Goal: Obtain resource: Download file/media

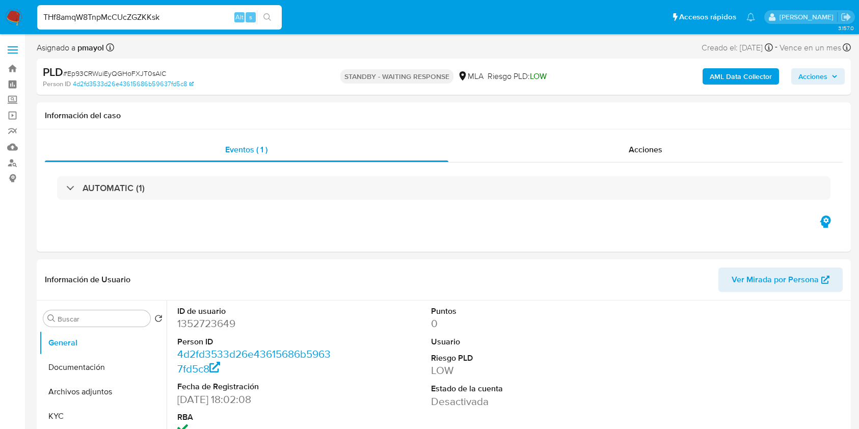
select select "10"
type input "THf8amqW8TnpMcCUcZGZKKsk"
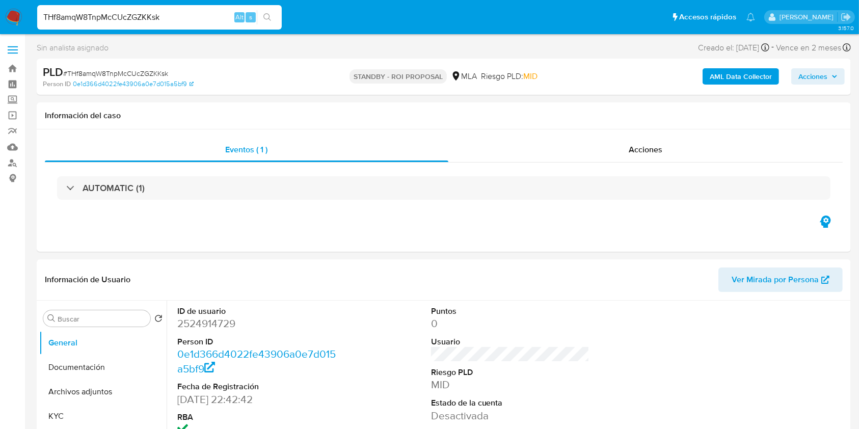
select select "10"
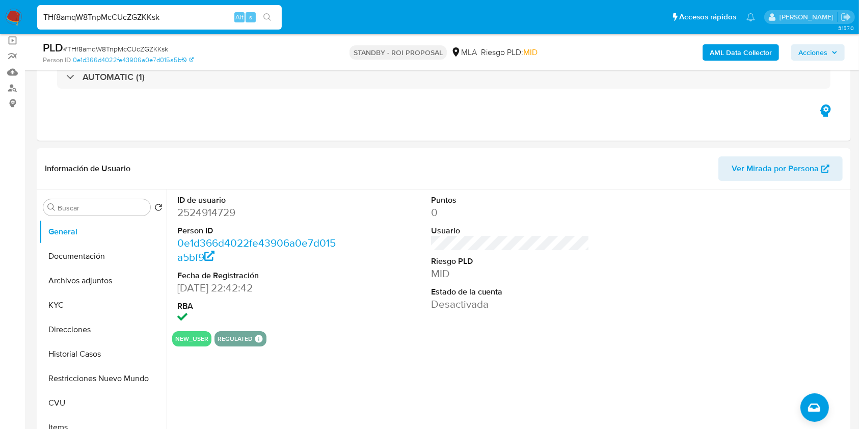
scroll to position [79, 0]
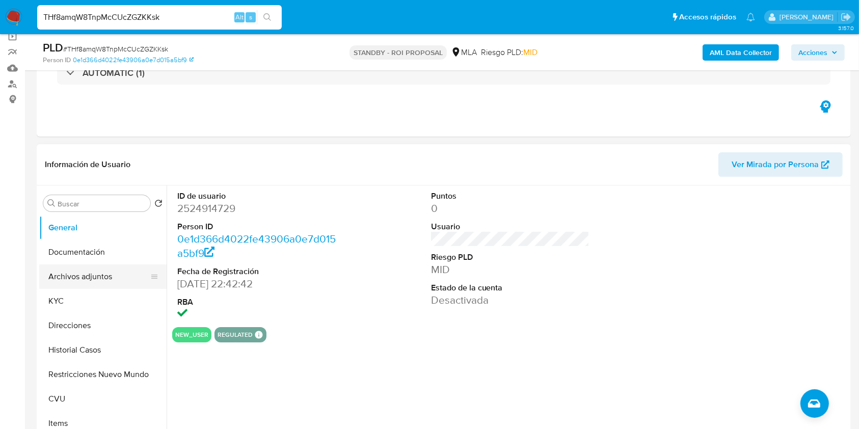
click at [65, 271] on button "Archivos adjuntos" at bounding box center [98, 276] width 119 height 24
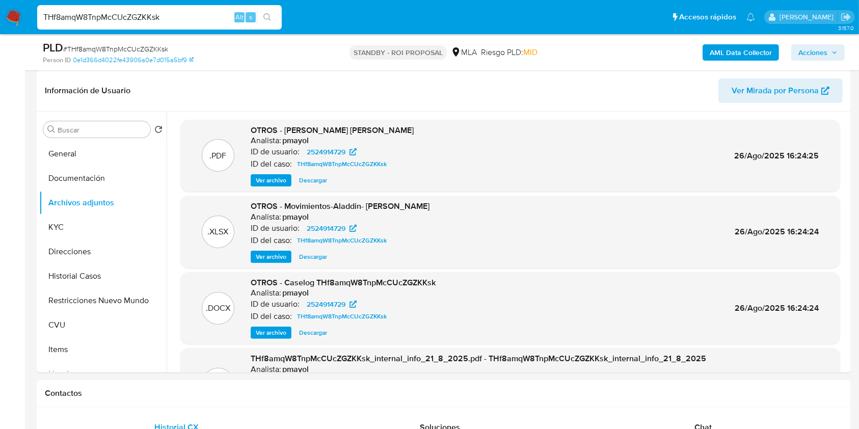
scroll to position [151, 0]
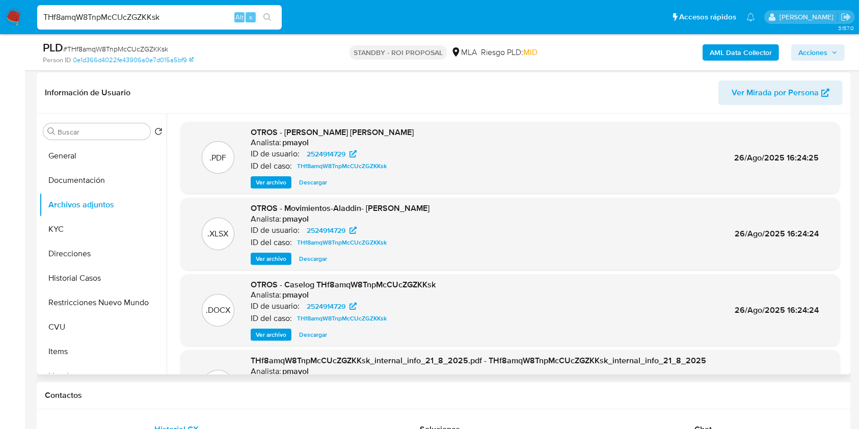
click at [313, 330] on span "Descargar" at bounding box center [313, 335] width 28 height 10
click at [171, 18] on input "THf8amqW8TnpMcCUcZGZKKsk" at bounding box center [159, 17] width 245 height 13
paste input "vMFXPDGpRtmlXn89z5M68FOa"
type input "vMFXPDGpRtmlXn89z5M68FOa"
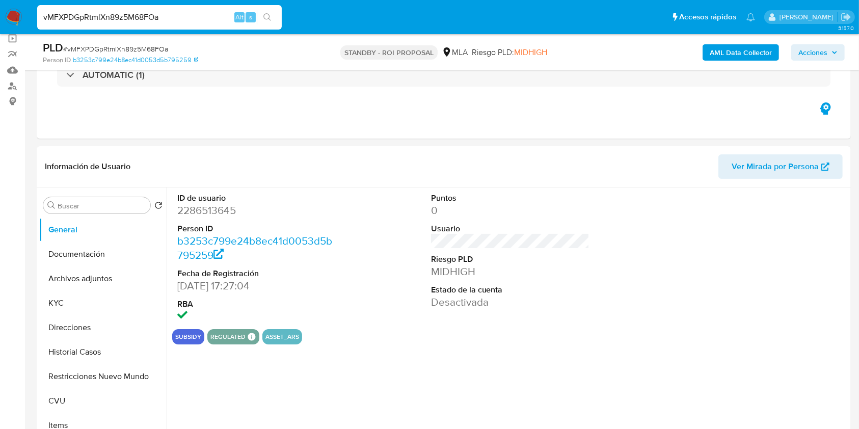
scroll to position [87, 0]
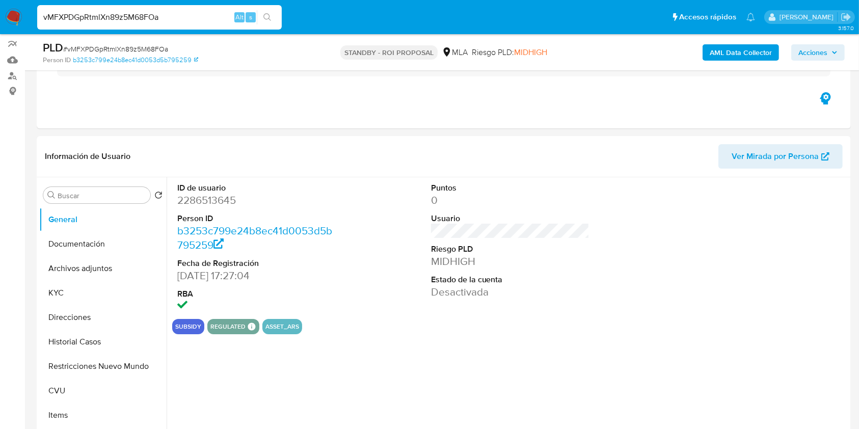
select select "10"
click at [89, 271] on button "Archivos adjuntos" at bounding box center [98, 268] width 119 height 24
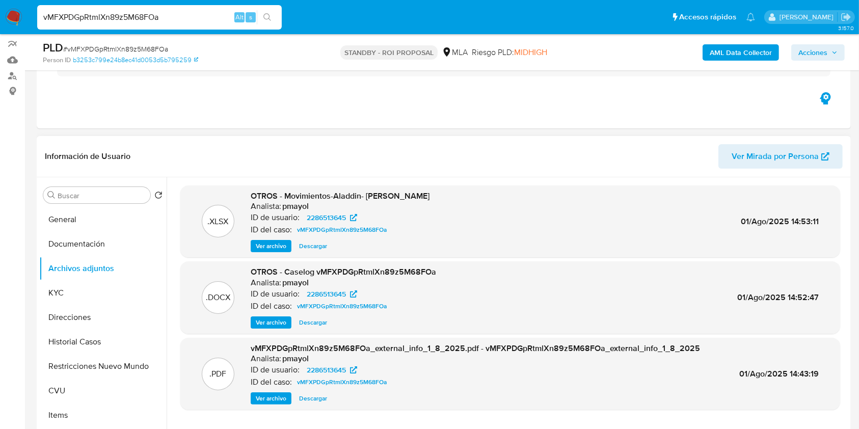
click at [312, 324] on span "Descargar" at bounding box center [313, 322] width 28 height 10
click at [198, 17] on input "vMFXPDGpRtmlXn89z5M68FOa" at bounding box center [159, 17] width 245 height 13
paste input "5sTYGVa2FJwX4wkViyWXrT7E"
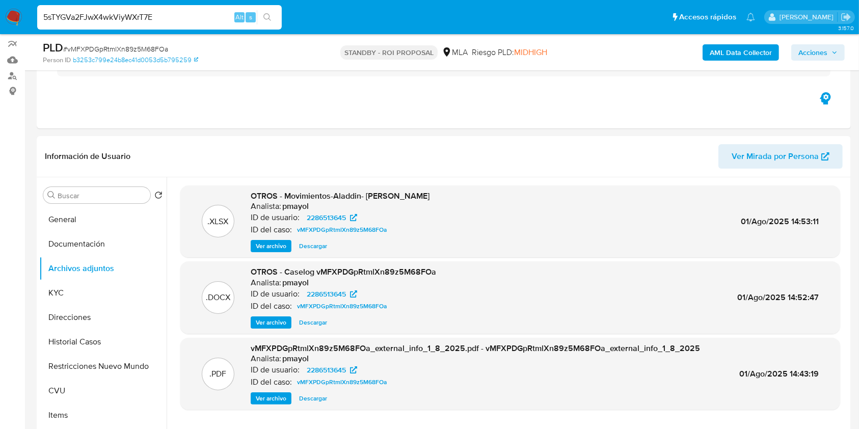
type input "5sTYGVa2FJwX4wkViyWXrT7E"
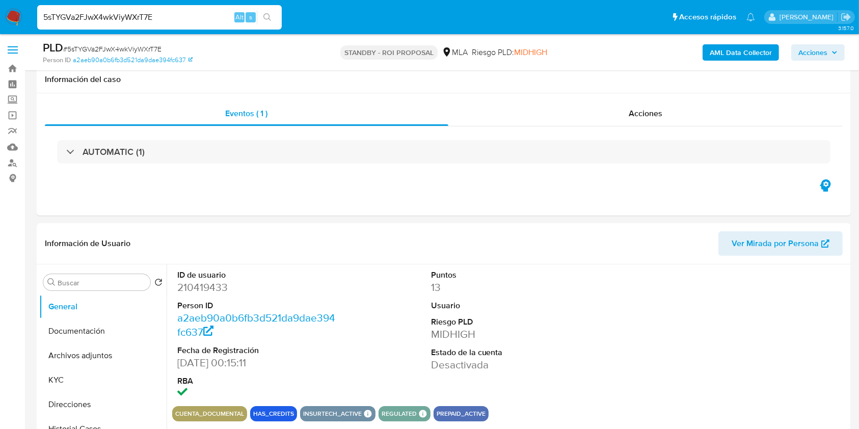
scroll to position [83, 0]
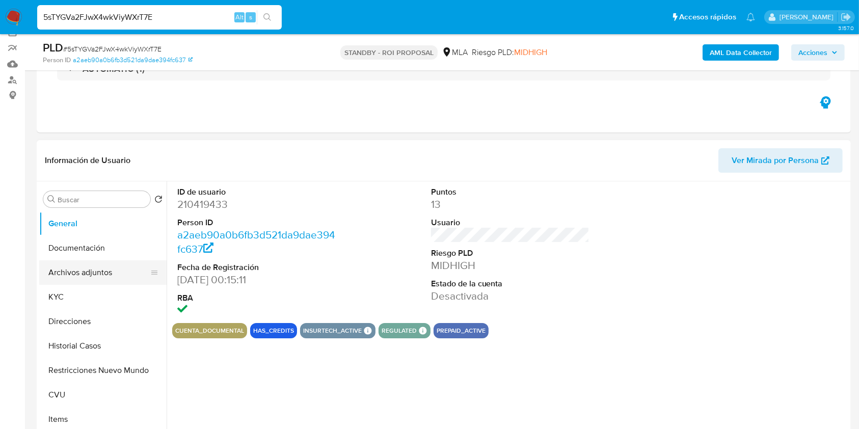
select select "10"
click at [92, 267] on button "Archivos adjuntos" at bounding box center [98, 272] width 119 height 24
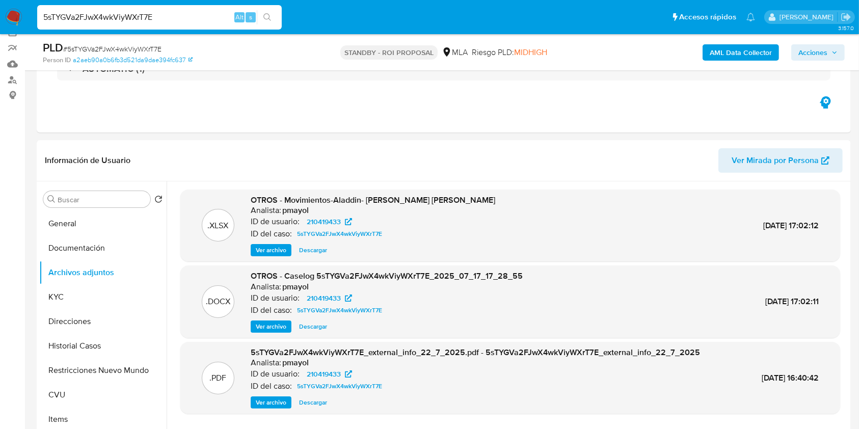
scroll to position [160, 0]
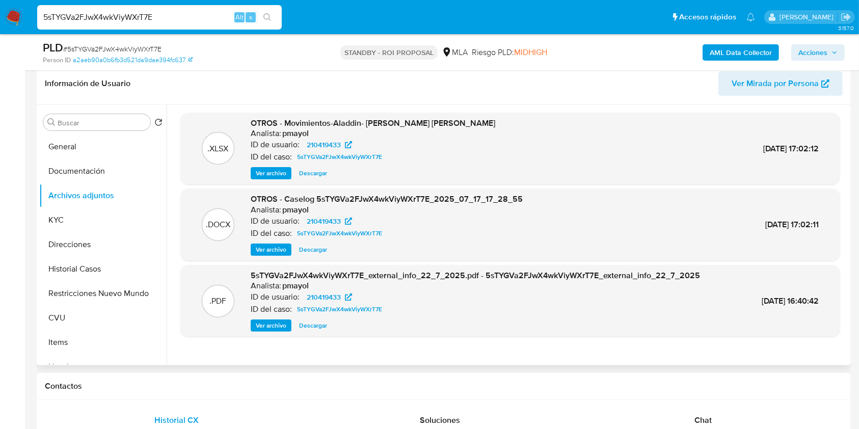
click at [307, 251] on span "Descargar" at bounding box center [313, 250] width 28 height 10
click at [178, 14] on input "5sTYGVa2FJwX4wkViyWXrT7E" at bounding box center [159, 17] width 245 height 13
paste input "f7yQ9HHOC0YCBjOqjuyQOJWx"
type input "f7yQ9HHOC0YCBjOqjuyQOJWx"
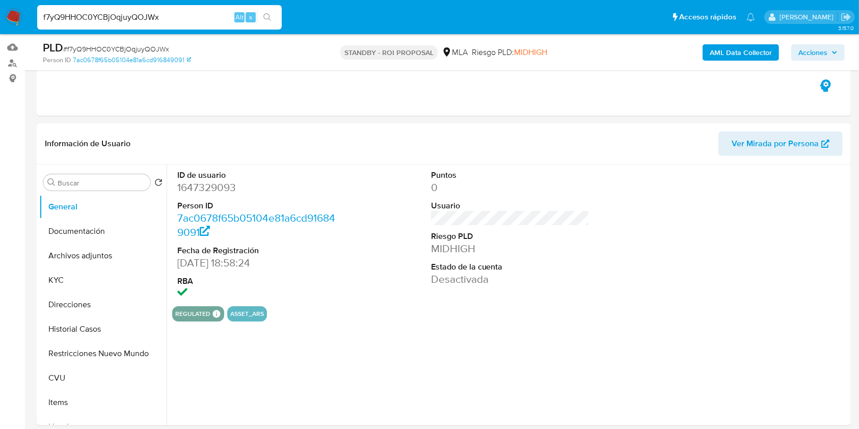
scroll to position [102, 0]
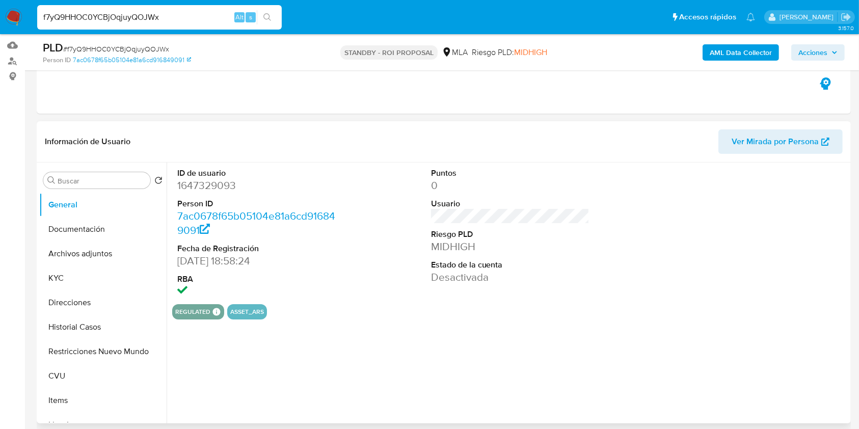
select select "10"
click at [100, 260] on button "Archivos adjuntos" at bounding box center [98, 254] width 119 height 24
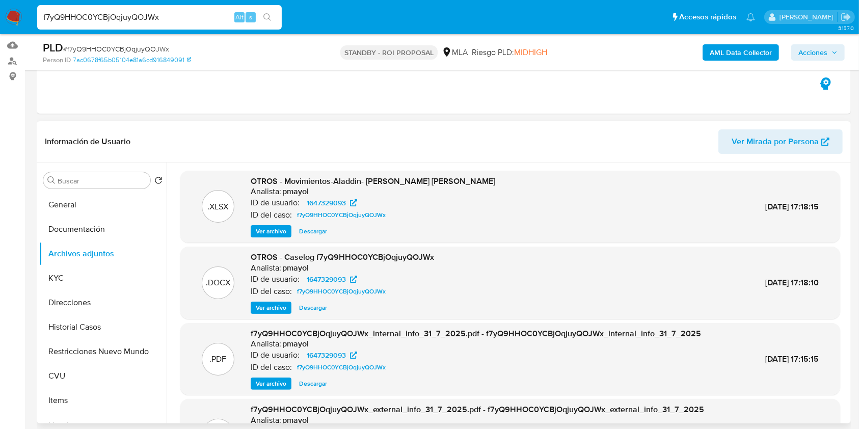
click at [318, 304] on span "Descargar" at bounding box center [313, 308] width 28 height 10
click at [180, 13] on input "f7yQ9HHOC0YCBjOqjuyQOJWx" at bounding box center [159, 17] width 245 height 13
paste input "NzAhUUO1NSk8zXe53v8Gkeoe"
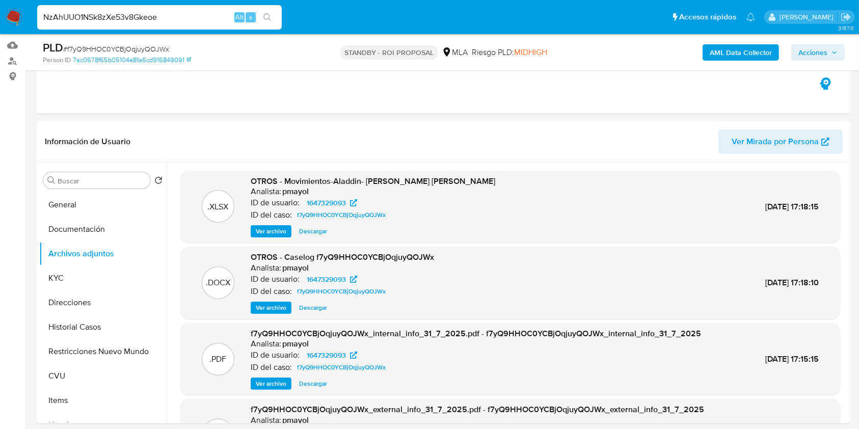
type input "NzAhUUO1NSk8zXe53v8Gkeoe"
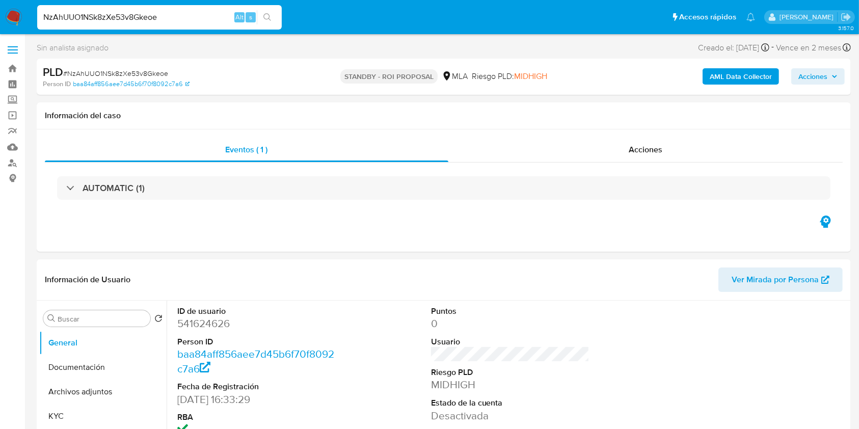
scroll to position [124, 0]
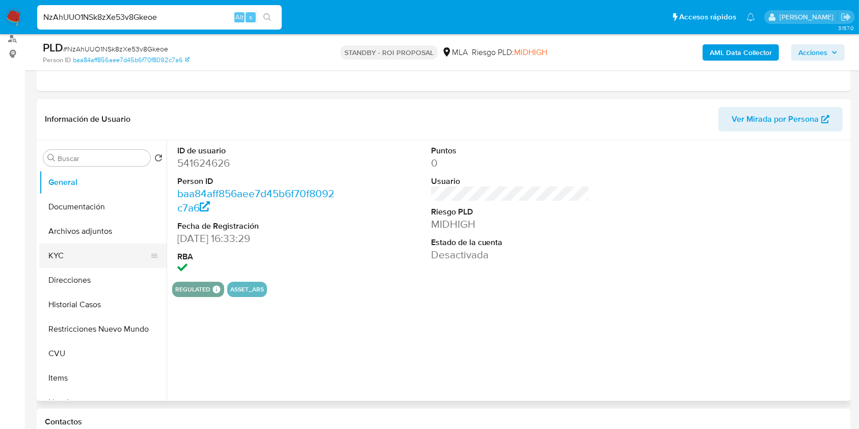
select select "10"
click at [86, 229] on button "Archivos adjuntos" at bounding box center [98, 231] width 119 height 24
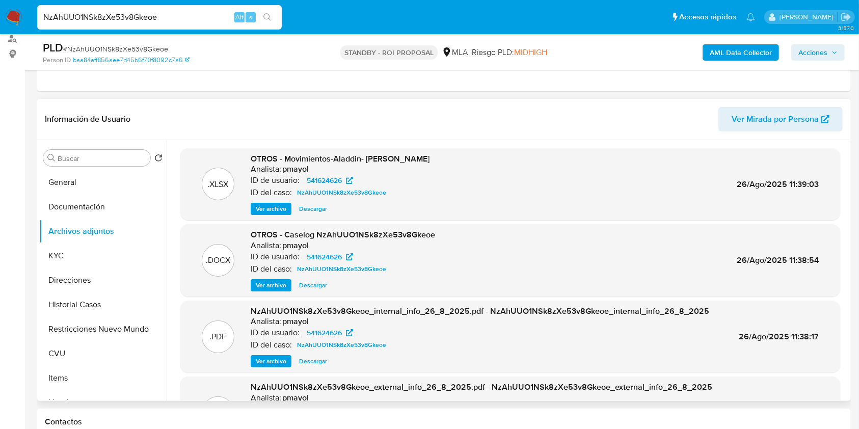
click at [329, 283] on button "Descargar" at bounding box center [313, 285] width 38 height 12
click at [184, 15] on input "NzAhUUO1NSk8zXe53v8Gkeoe" at bounding box center [159, 17] width 245 height 13
paste input "ilNk5RlxjbgvhTSbtyrlYIIv"
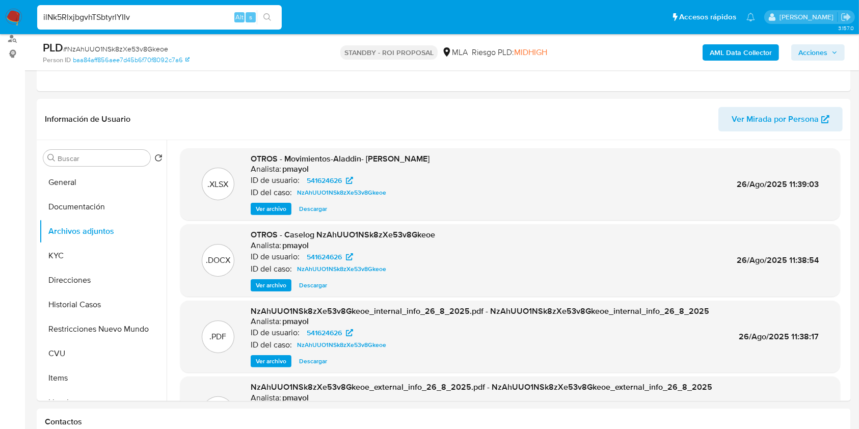
type input "ilNk5RlxjbgvhTSbtyrlYIIv"
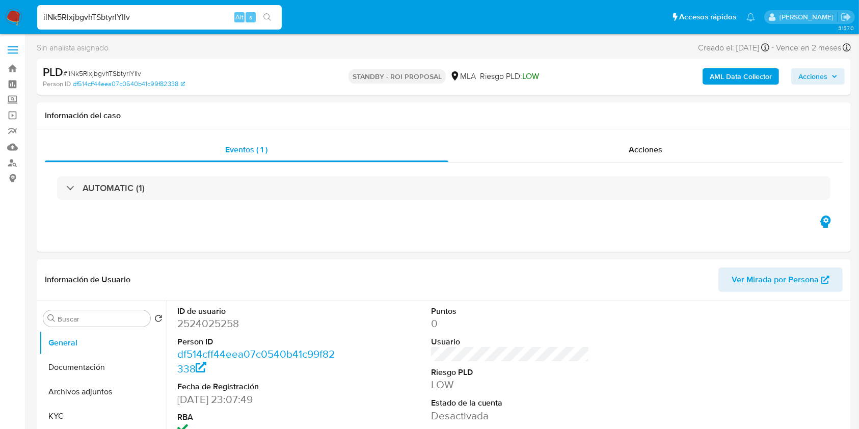
select select "10"
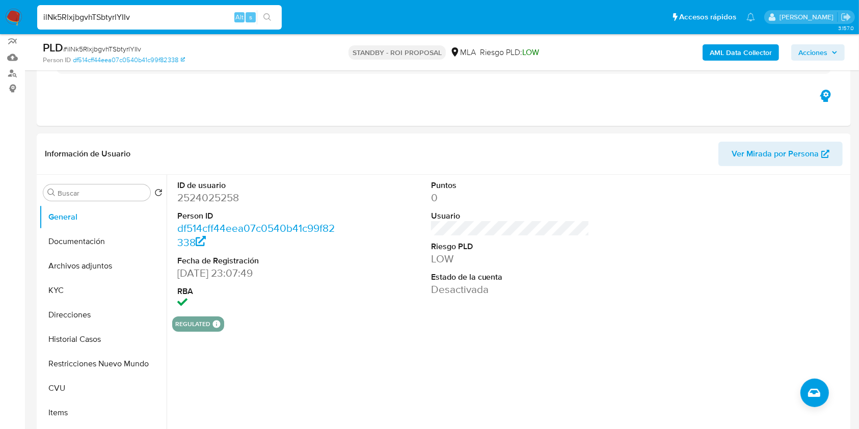
scroll to position [92, 0]
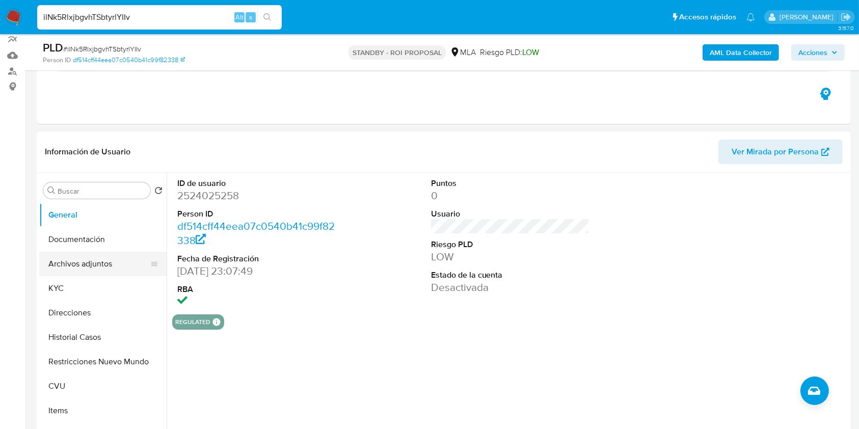
click at [71, 259] on button "Archivos adjuntos" at bounding box center [98, 264] width 119 height 24
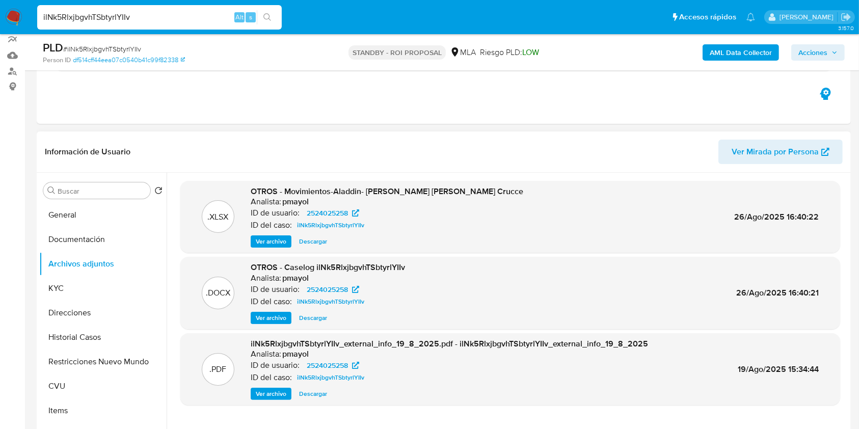
click at [313, 313] on span "Descargar" at bounding box center [313, 318] width 28 height 10
click at [192, 17] on input "ilNk5RlxjbgvhTSbtyrlYIIv" at bounding box center [159, 17] width 245 height 13
paste input "qm4EQzTLvAt2lfY4GV88vNrb"
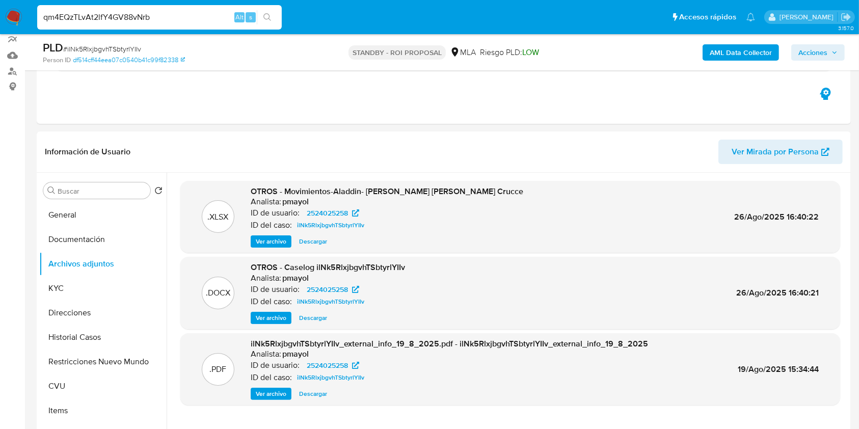
type input "qm4EQzTLvAt2lfY4GV88vNrb"
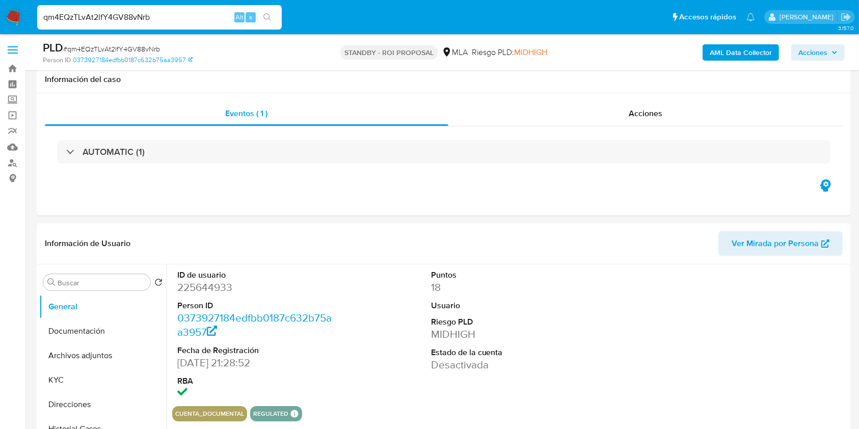
scroll to position [78, 0]
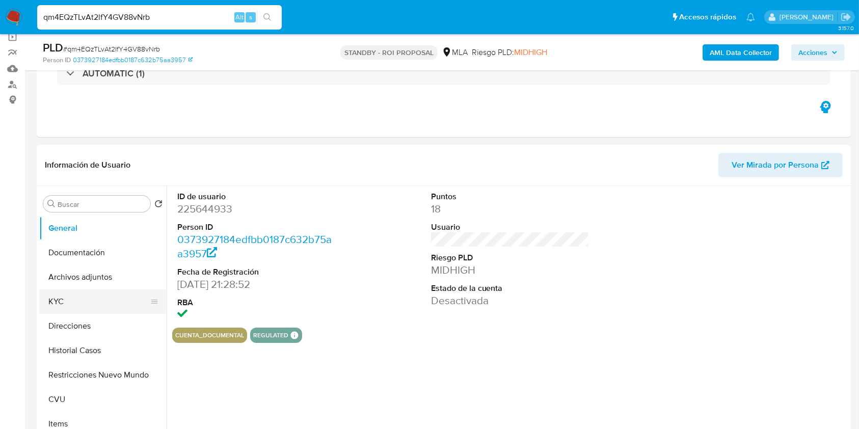
select select "10"
click at [94, 281] on button "Archivos adjuntos" at bounding box center [98, 277] width 119 height 24
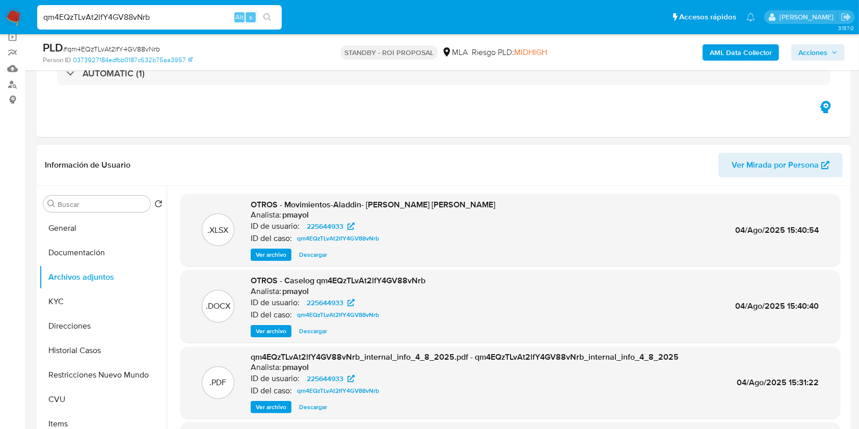
click at [319, 336] on span "Descargar" at bounding box center [313, 331] width 28 height 10
click at [178, 18] on input "qm4EQzTLvAt2lfY4GV88vNrb" at bounding box center [159, 17] width 245 height 13
paste input "wNMqSTHgpD9bdCv4a5DdpOJ0"
type input "wNMqSTHgpD9bdCv4a5DdpOJ0"
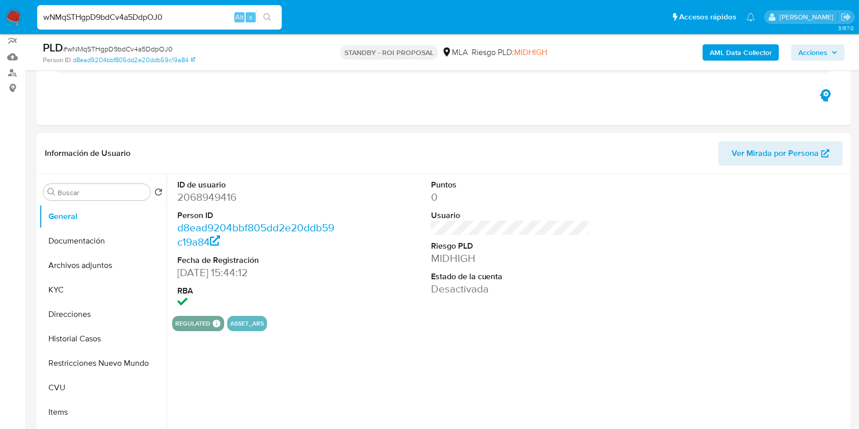
scroll to position [95, 0]
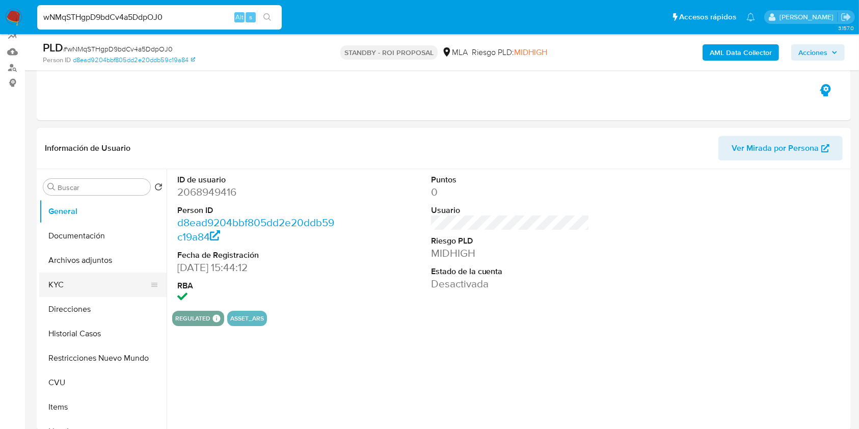
select select "10"
click at [94, 255] on button "Archivos adjuntos" at bounding box center [98, 260] width 119 height 24
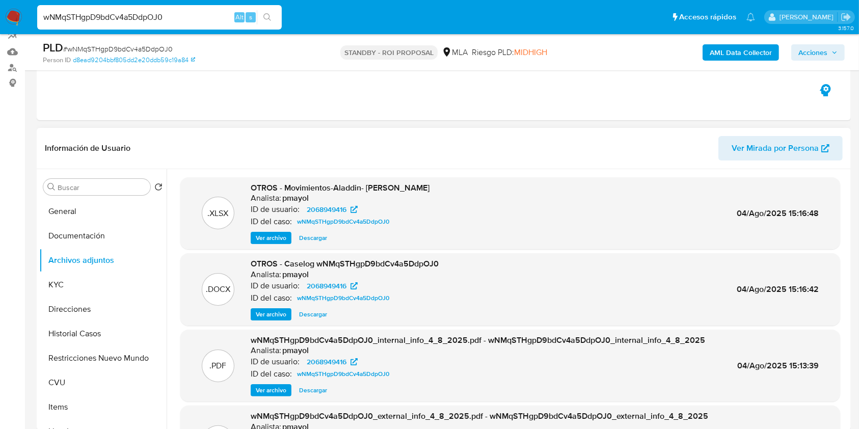
click at [320, 314] on span "Descargar" at bounding box center [313, 314] width 28 height 10
click at [183, 21] on input "wNMqSTHgpD9bdCv4a5DdpOJ0" at bounding box center [159, 17] width 245 height 13
paste input "O65RPd9Zw0jGKQC1YBZlcyFb"
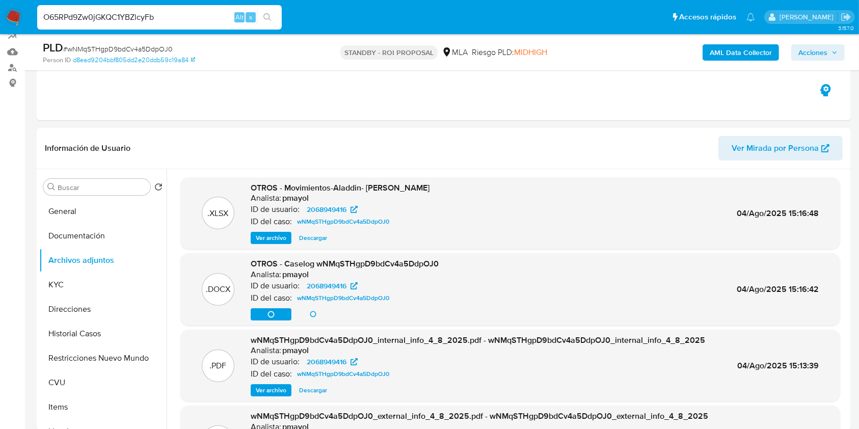
type input "O65RPd9Zw0jGKQC1YBZlcyFb"
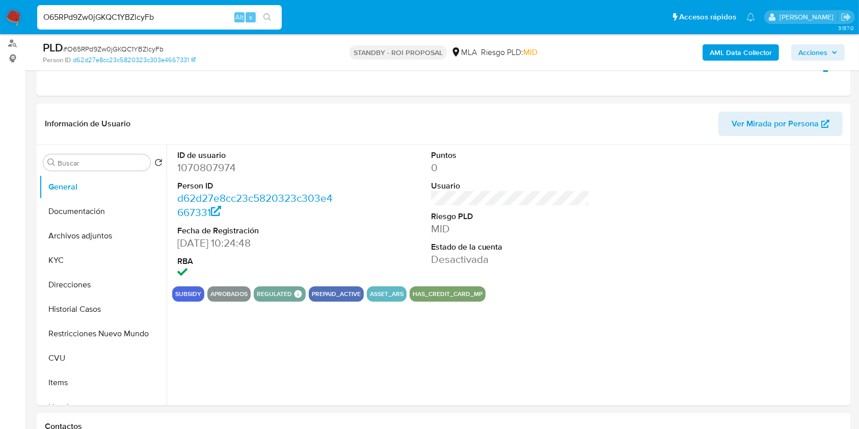
select select "10"
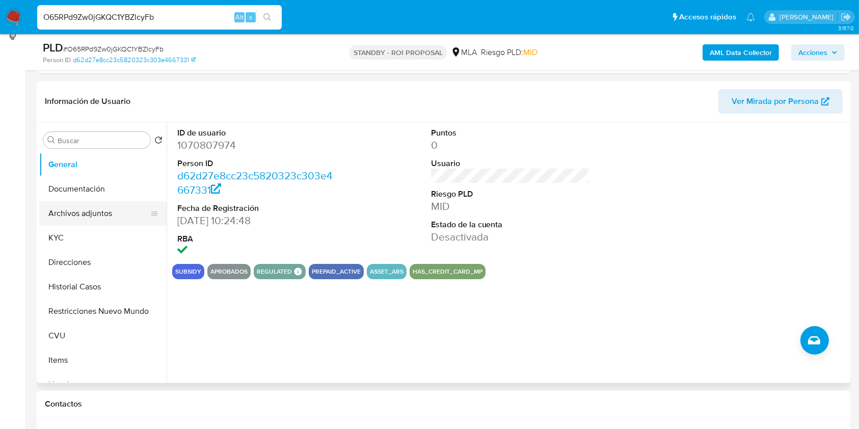
click at [103, 207] on button "Archivos adjuntos" at bounding box center [98, 213] width 119 height 24
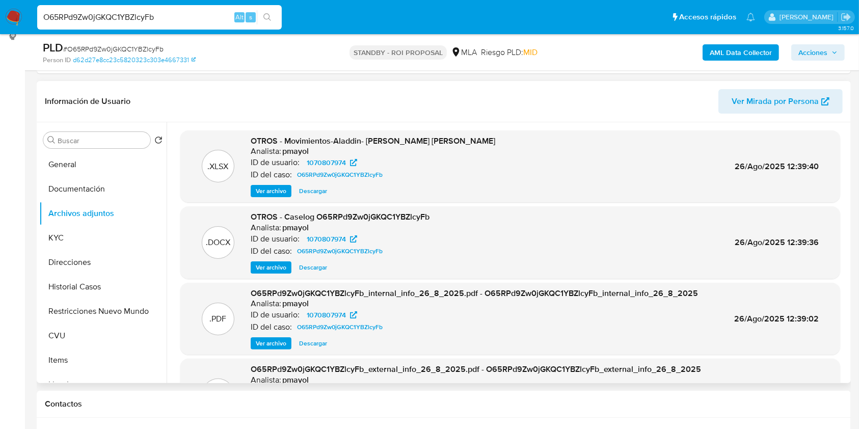
click at [318, 266] on span "Descargar" at bounding box center [313, 267] width 28 height 10
click at [179, 26] on div "O65RPd9Zw0jGKQC1YBZlcyFb Alt s" at bounding box center [159, 17] width 245 height 24
click at [175, 20] on input "O65RPd9Zw0jGKQC1YBZlcyFb" at bounding box center [159, 17] width 245 height 13
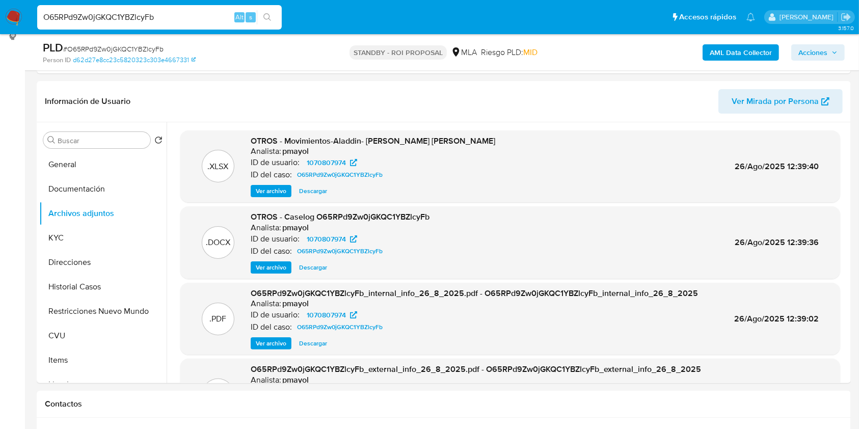
paste input "Wsv4yu1ARK5iYx2k0ccOpgtd"
type input "Wsv4yu1ARK5iYx2k0ccOpgtd"
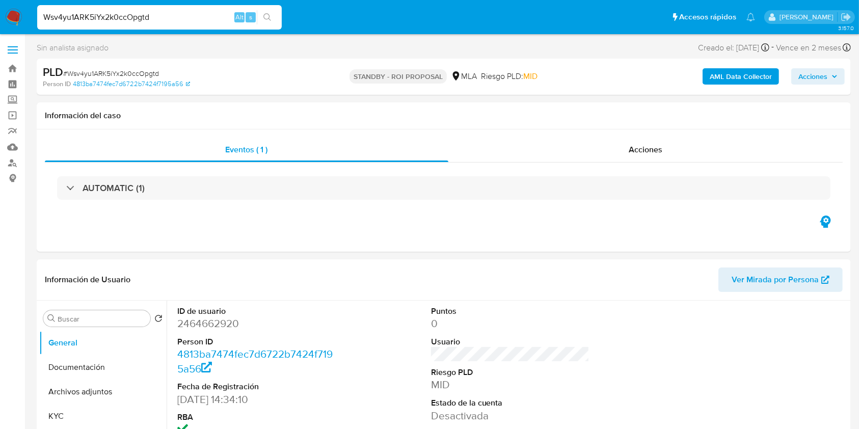
select select "10"
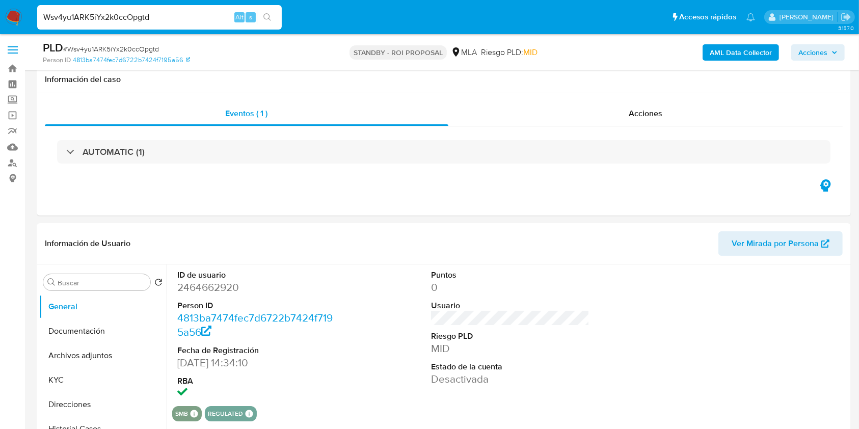
scroll to position [77, 0]
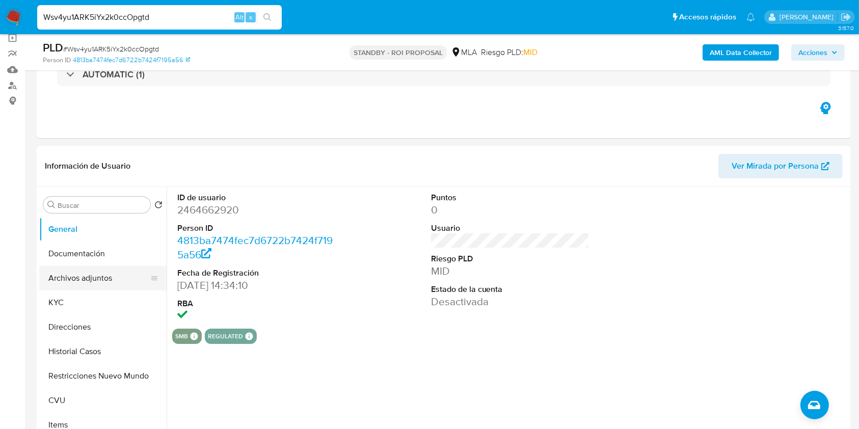
click at [114, 271] on button "Archivos adjuntos" at bounding box center [98, 278] width 119 height 24
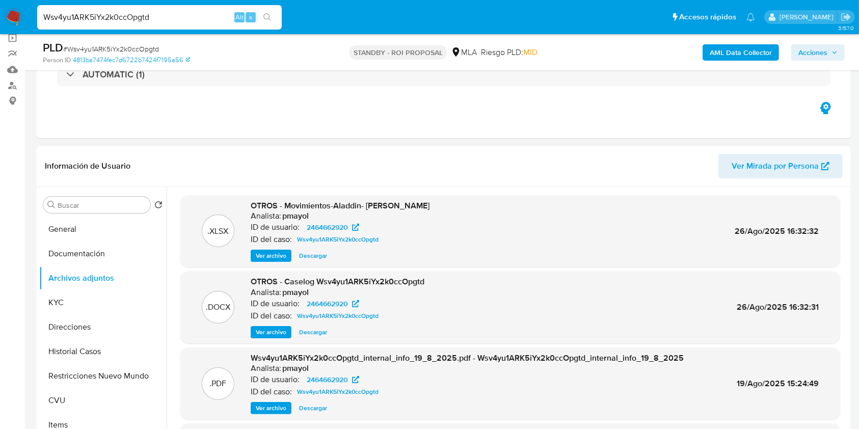
click at [317, 332] on span "Descargar" at bounding box center [313, 332] width 28 height 10
click at [196, 18] on input "Wsv4yu1ARK5iYx2k0ccOpgtd" at bounding box center [159, 17] width 245 height 13
paste input "t9KrwY6YkJoSBRDCLoVZRieY"
type input "t9KrwY6YkJoSBRDCLoVZRieY"
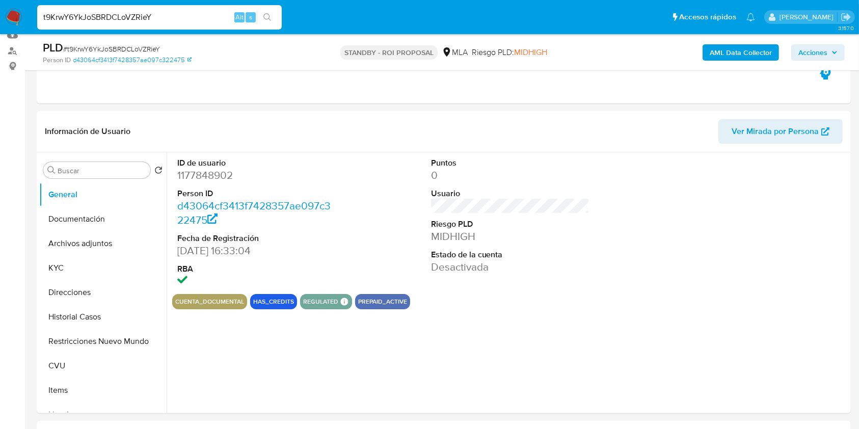
scroll to position [118, 0]
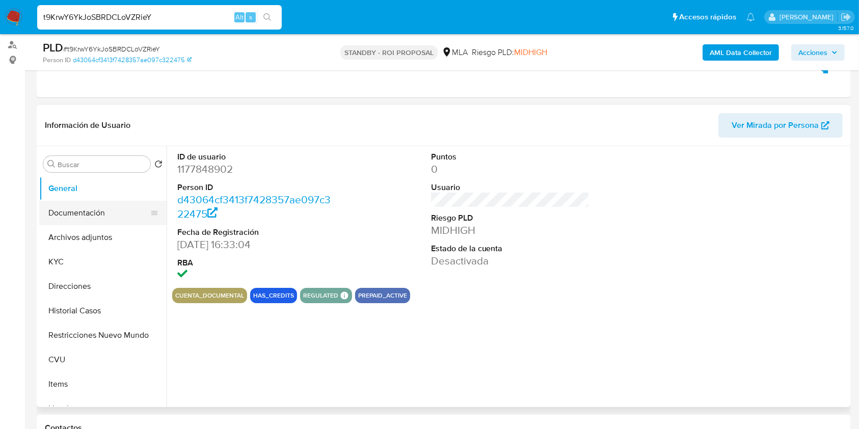
select select "10"
click at [75, 239] on button "Archivos adjuntos" at bounding box center [98, 237] width 119 height 24
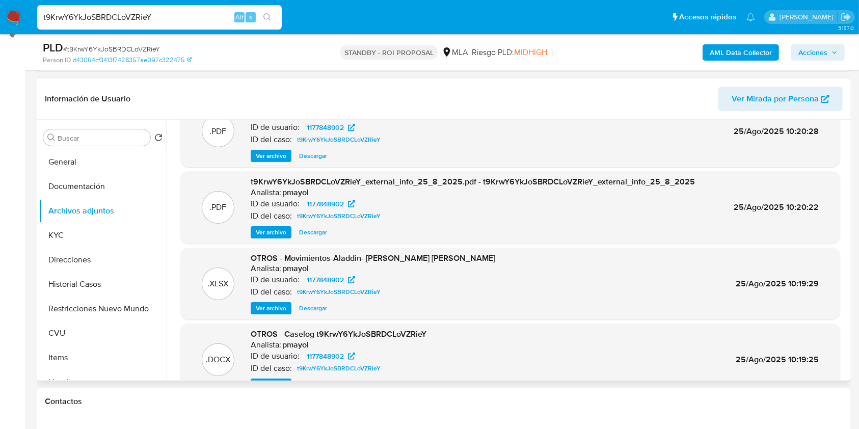
scroll to position [57, 0]
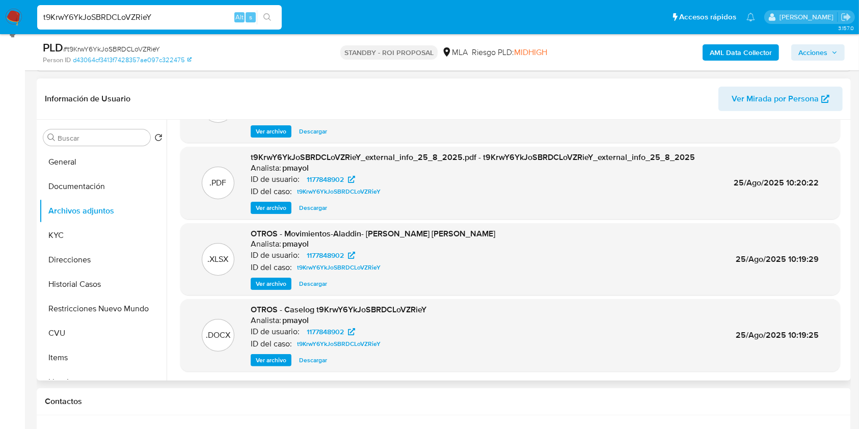
click at [308, 362] on span "Descargar" at bounding box center [313, 360] width 28 height 10
click at [182, 23] on div "t9KrwY6YkJoSBRDCLoVZRieY Alt s" at bounding box center [159, 17] width 245 height 24
click at [175, 5] on div "t9KrwY6YkJoSBRDCLoVZRieY Alt s" at bounding box center [159, 17] width 245 height 24
click at [176, 13] on input "t9KrwY6YkJoSBRDCLoVZRieY" at bounding box center [159, 17] width 245 height 13
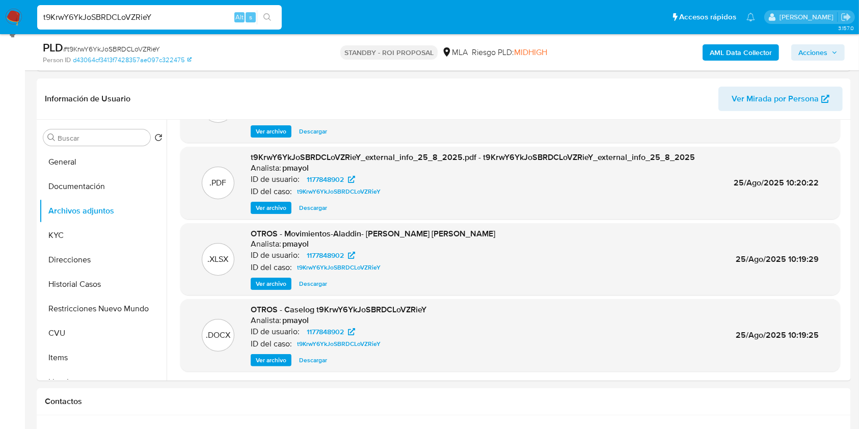
click at [176, 13] on input "t9KrwY6YkJoSBRDCLoVZRieY" at bounding box center [159, 17] width 245 height 13
paste input "2SHRqeNgU46csOi3t1fukfpI"
type input "2SHRqeNgU46csOi3t1fukfpI"
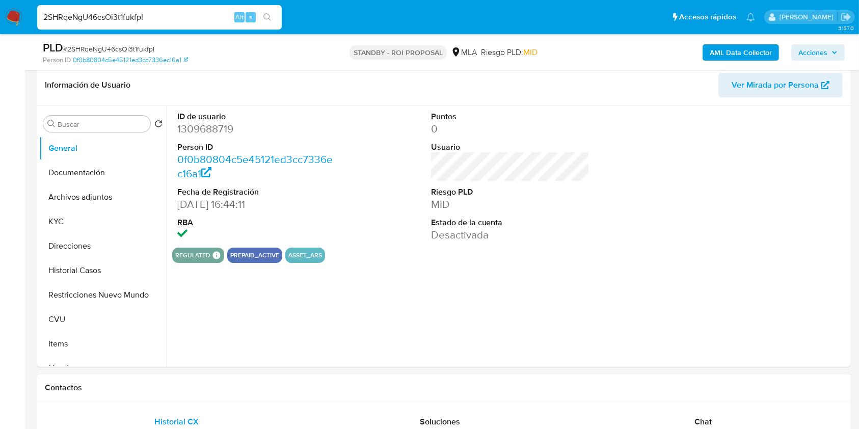
scroll to position [160, 0]
select select "10"
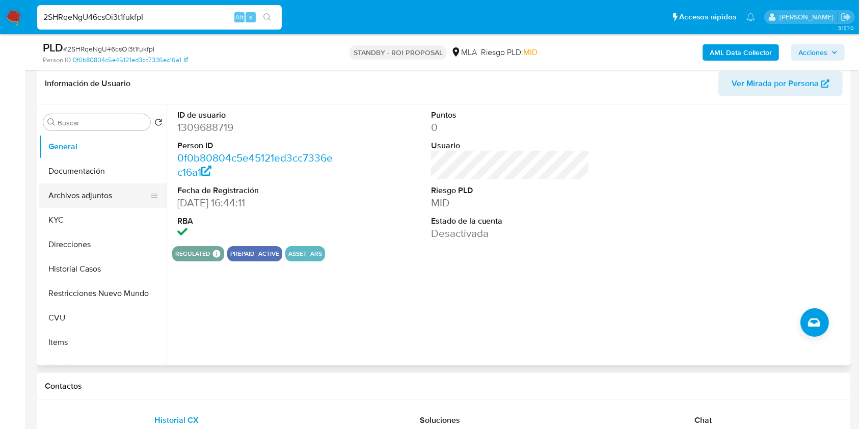
click at [114, 196] on button "Archivos adjuntos" at bounding box center [98, 195] width 119 height 24
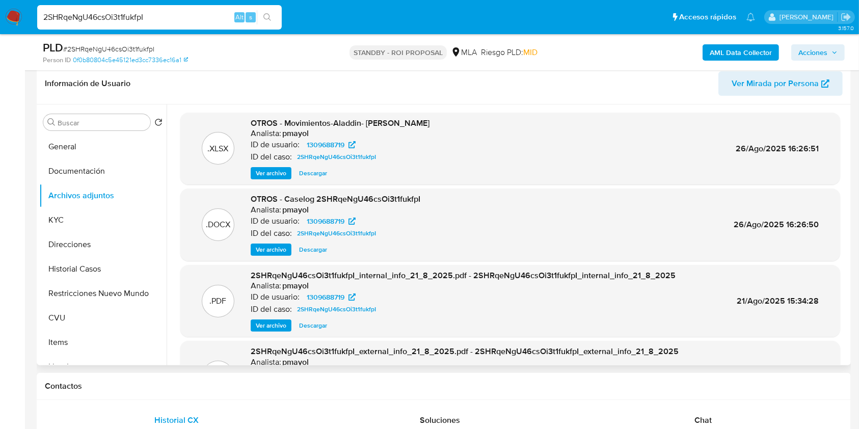
click at [315, 250] on span "Descargar" at bounding box center [313, 250] width 28 height 10
click at [189, 20] on input "2SHRqeNgU46csOi3t1fukfpI" at bounding box center [159, 17] width 245 height 13
paste input "YOT06guSAOYga28i9QzxY96B"
type input "YOT06guSAOYga28i9QzxY96B"
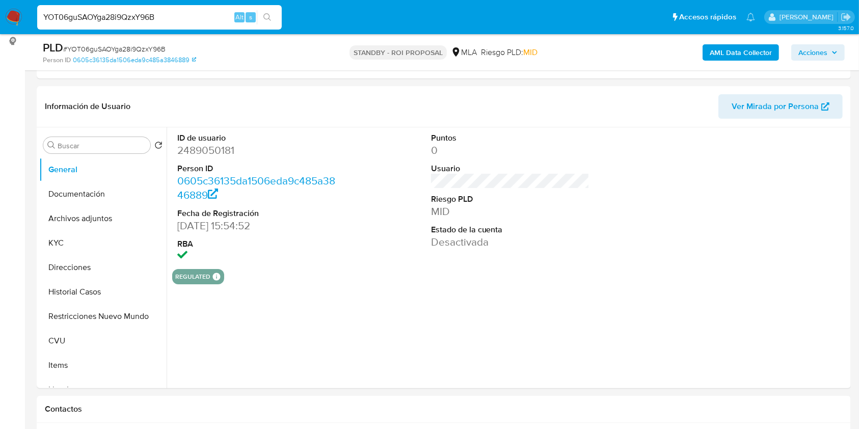
scroll to position [169, 0]
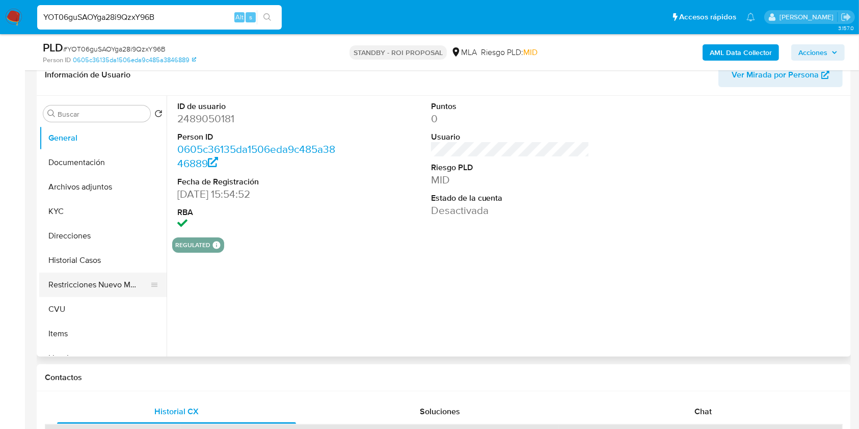
select select "10"
click at [110, 194] on button "Archivos adjuntos" at bounding box center [98, 187] width 119 height 24
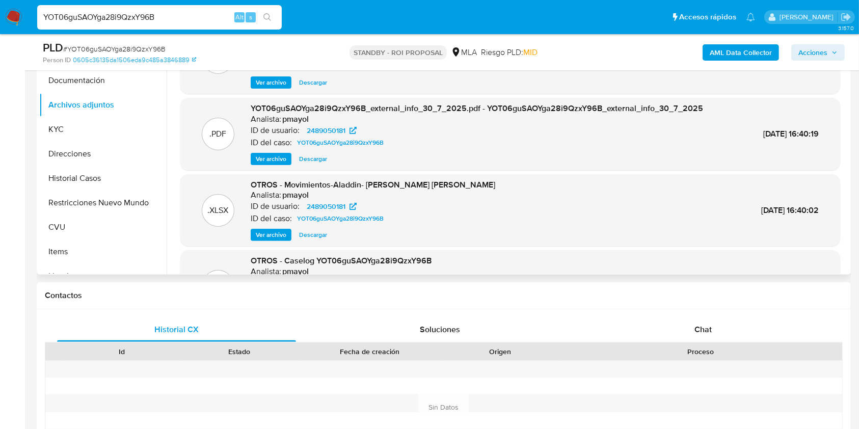
scroll to position [57, 0]
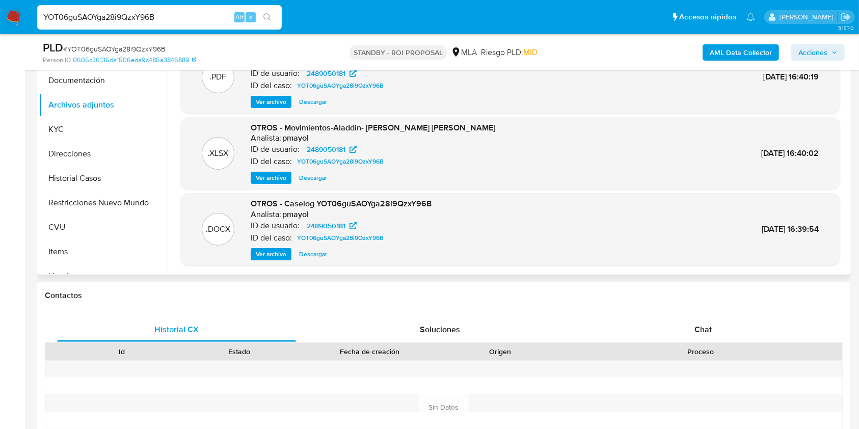
click at [315, 251] on span "Descargar" at bounding box center [313, 254] width 28 height 10
click at [189, 7] on div "YOT06guSAOYga28i9QzxY96B Alt s" at bounding box center [159, 17] width 245 height 24
click at [195, 23] on input "YOT06guSAOYga28i9QzxY96B" at bounding box center [159, 17] width 245 height 13
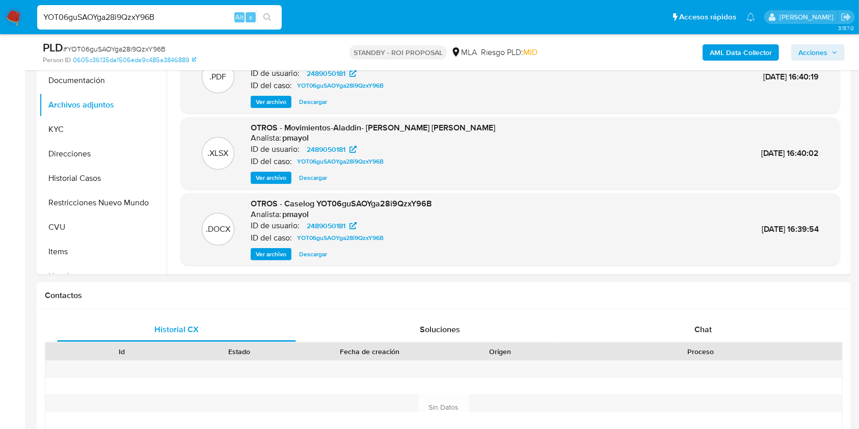
paste input "ykMVGGvXKtyschpU7I26LdaW"
type input "ykMVGGvXKtyschpU7I26LdaW"
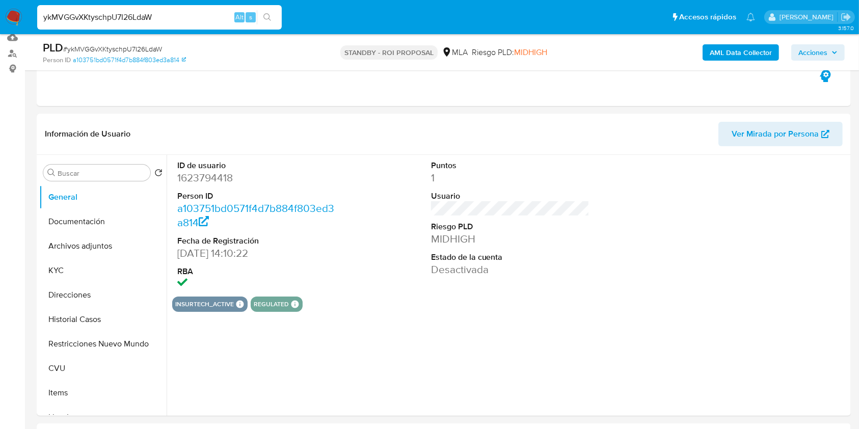
scroll to position [118, 0]
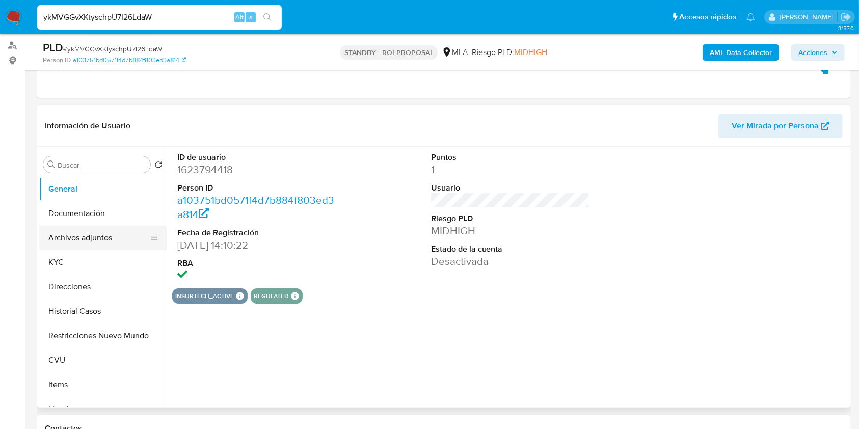
select select "10"
drag, startPoint x: 104, startPoint y: 237, endPoint x: 153, endPoint y: 251, distance: 51.2
click at [104, 237] on button "Archivos adjuntos" at bounding box center [102, 238] width 127 height 24
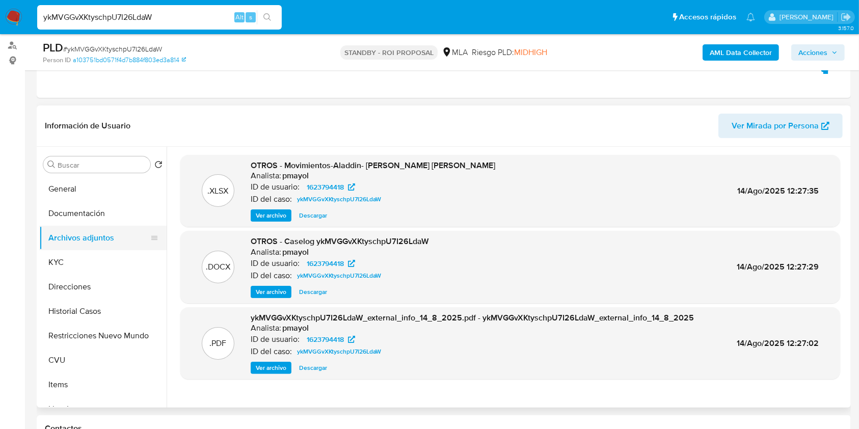
click at [94, 234] on button "Archivos adjuntos" at bounding box center [98, 238] width 119 height 24
click at [303, 288] on span "Descargar" at bounding box center [313, 292] width 28 height 10
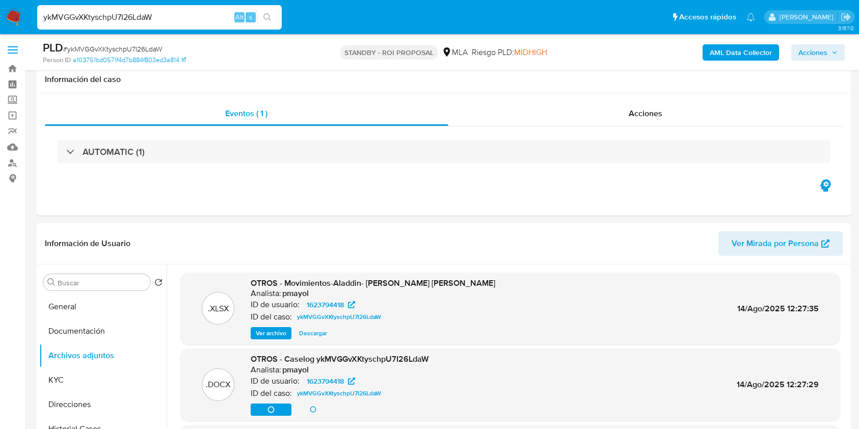
select select "10"
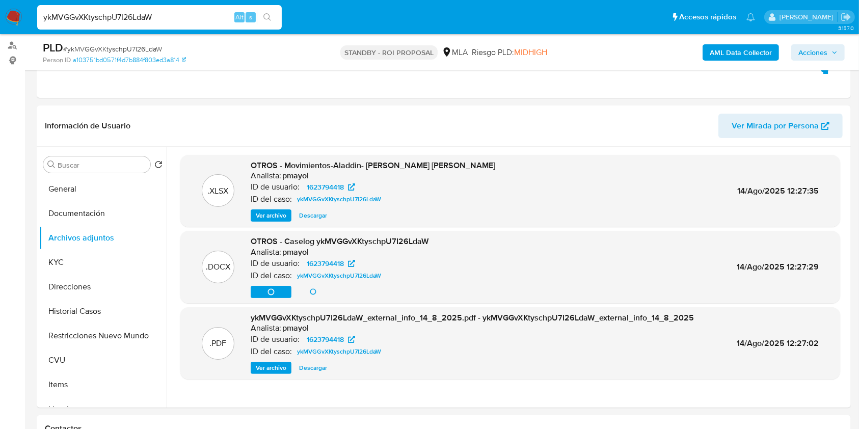
scroll to position [118, 0]
click at [184, 24] on div "ykMVGGvXKtyschpU7I26LdaW Alt s" at bounding box center [159, 17] width 245 height 24
click at [179, 14] on input "ykMVGGvXKtyschpU7I26LdaW" at bounding box center [159, 17] width 245 height 13
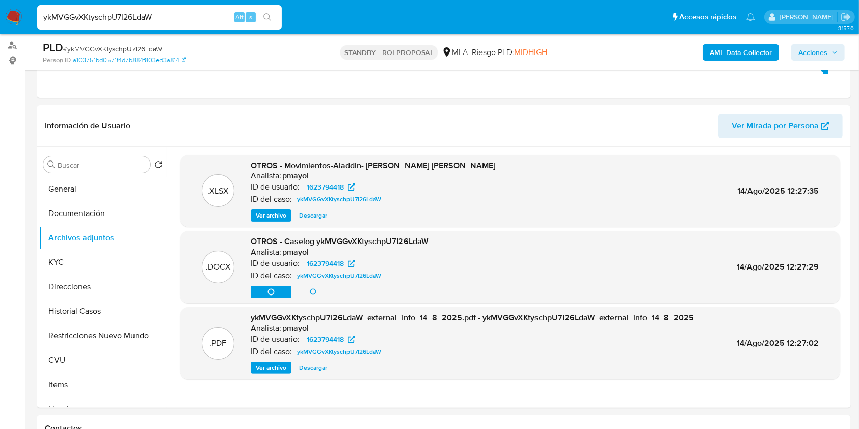
paste input "7ObzOMjDkEle21b1srpKOYwJ"
type input "7ObzOMjDkEle21b1srpKOYwJ"
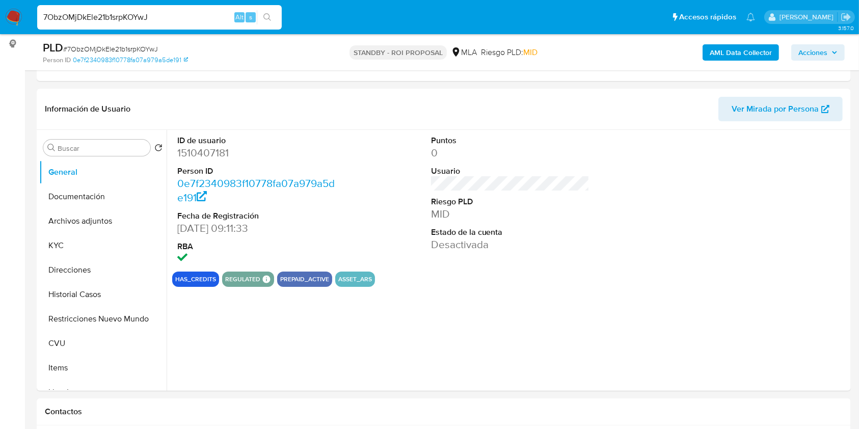
scroll to position [147, 0]
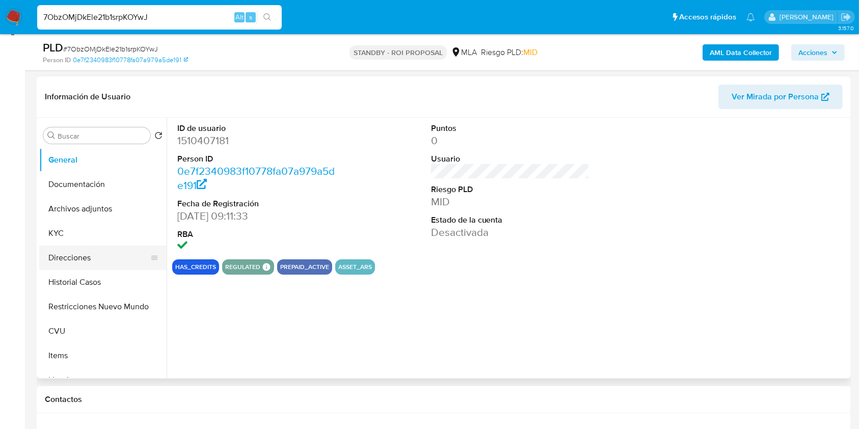
select select "10"
click at [62, 199] on button "Archivos adjuntos" at bounding box center [98, 209] width 119 height 24
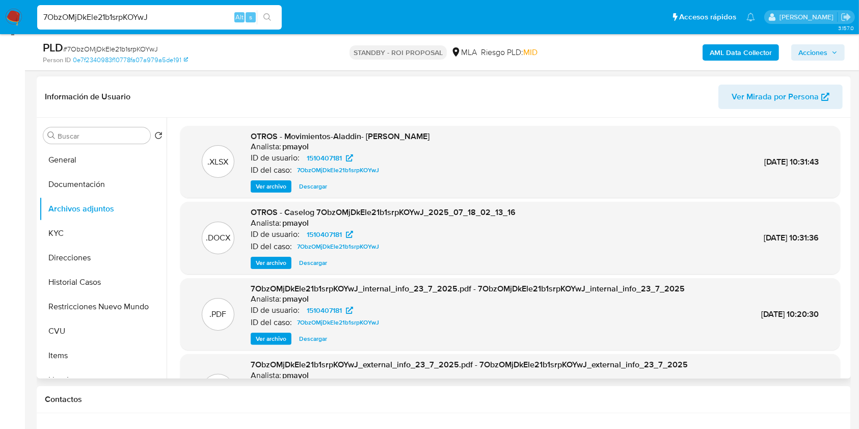
click at [316, 264] on span "Descargar" at bounding box center [313, 263] width 28 height 10
click at [185, 21] on input "7ObzOMjDkEle21b1srpKOYwJ" at bounding box center [159, 17] width 245 height 13
paste input "xBxXRzlGfnsWi7diCFuPOIaS"
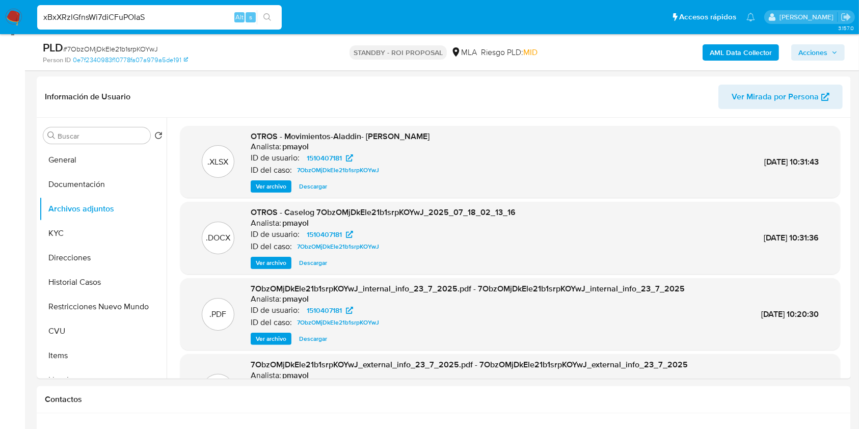
type input "xBxXRzlGfnsWi7diCFuPOIaS"
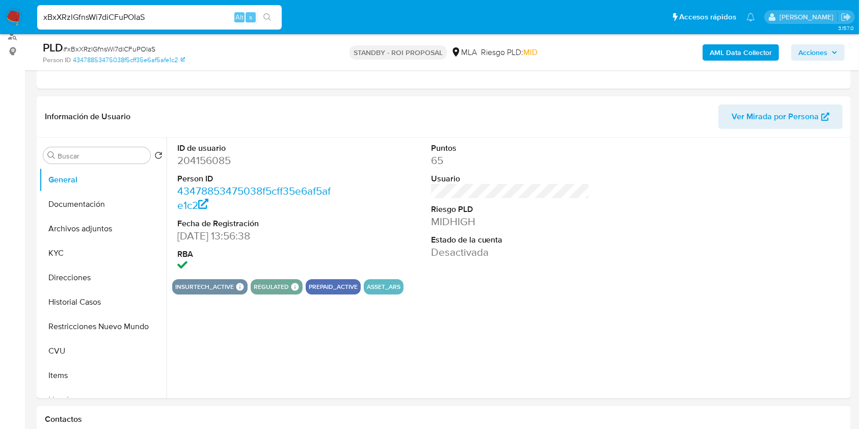
scroll to position [145, 0]
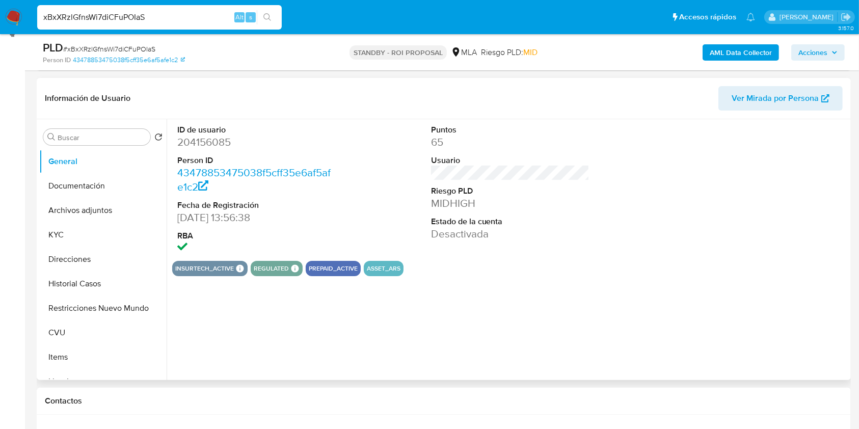
select select "10"
click at [78, 209] on button "Archivos adjuntos" at bounding box center [98, 210] width 119 height 24
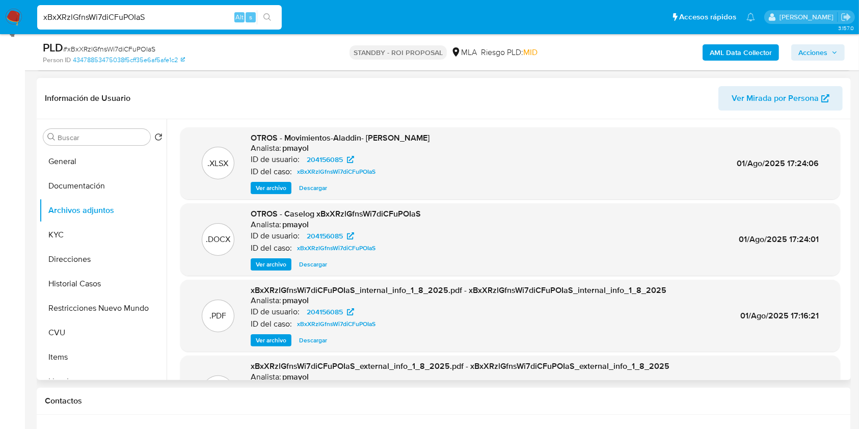
click at [323, 263] on span "Descargar" at bounding box center [313, 264] width 28 height 10
click at [198, 14] on input "xBxXRzlGfnsWi7diCFuPOIaS" at bounding box center [159, 17] width 245 height 13
paste input "ScVC853O9JVBAVIjkcwOjYQ2"
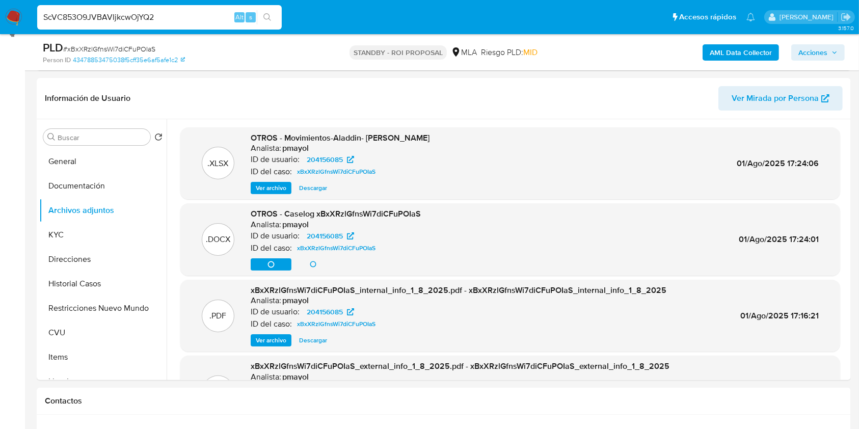
type input "ScVC853O9JVBAVIjkcwOjYQ2"
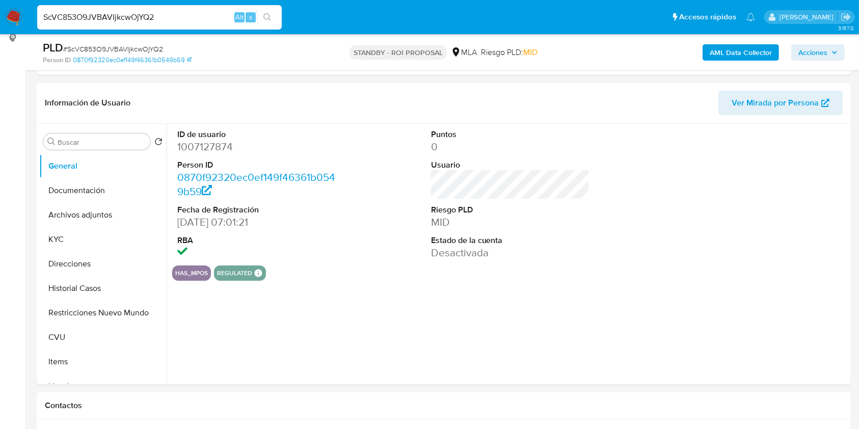
scroll to position [168, 0]
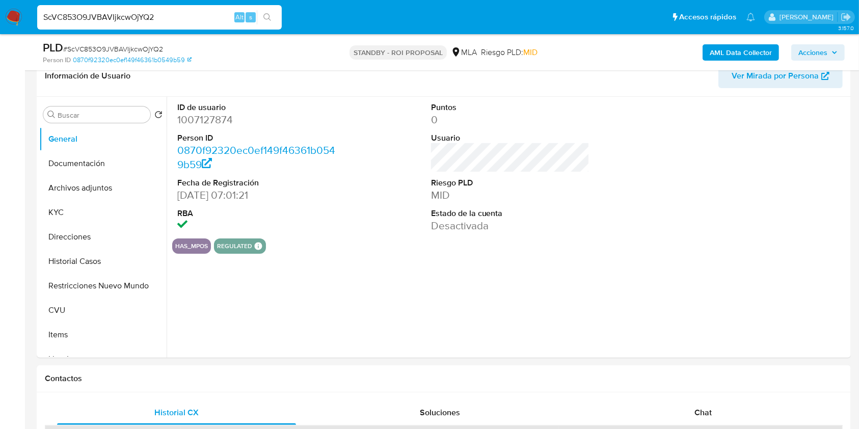
select select "10"
click at [93, 182] on button "Archivos adjuntos" at bounding box center [98, 188] width 119 height 24
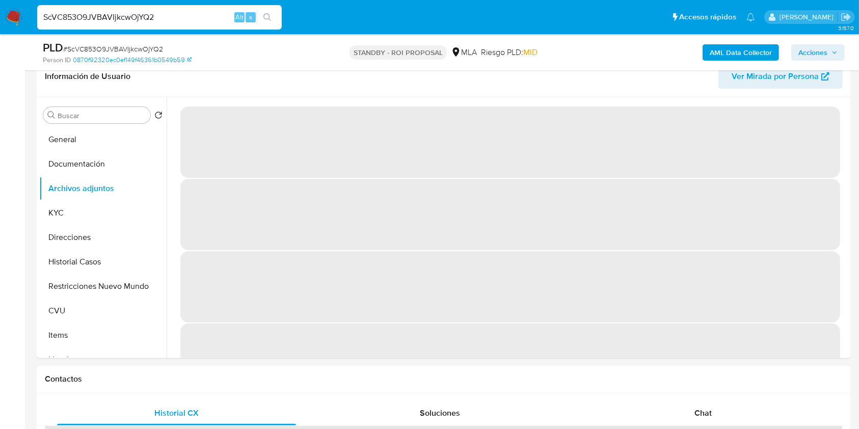
scroll to position [175, 0]
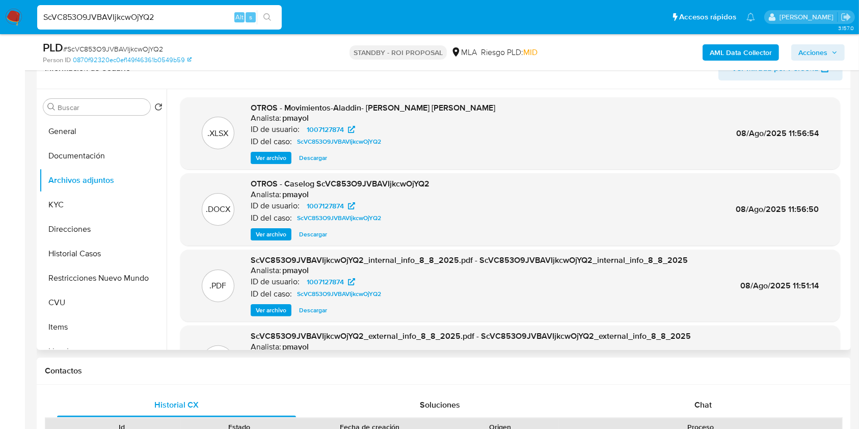
click at [308, 238] on span "Descargar" at bounding box center [313, 234] width 28 height 10
click at [165, 19] on input "ScVC853O9JVBAVIjkcwOjYQ2" at bounding box center [159, 17] width 245 height 13
paste input "wysohqztOMHGOzik9XN7irzH"
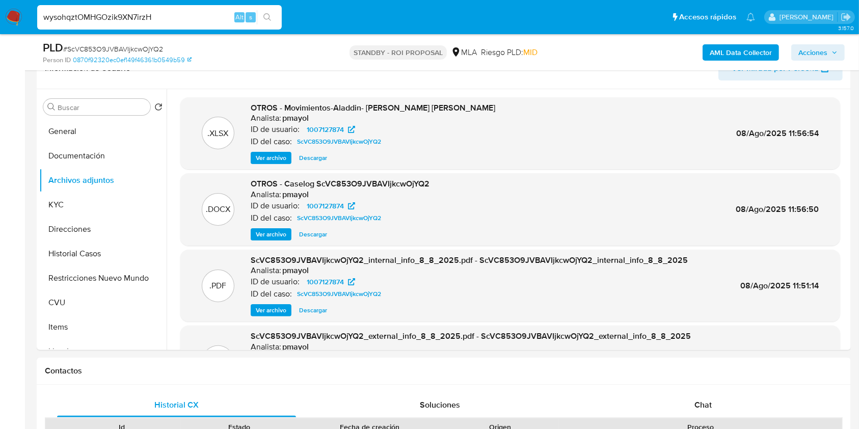
type input "wysohqztOMHGOzik9XN7irzH"
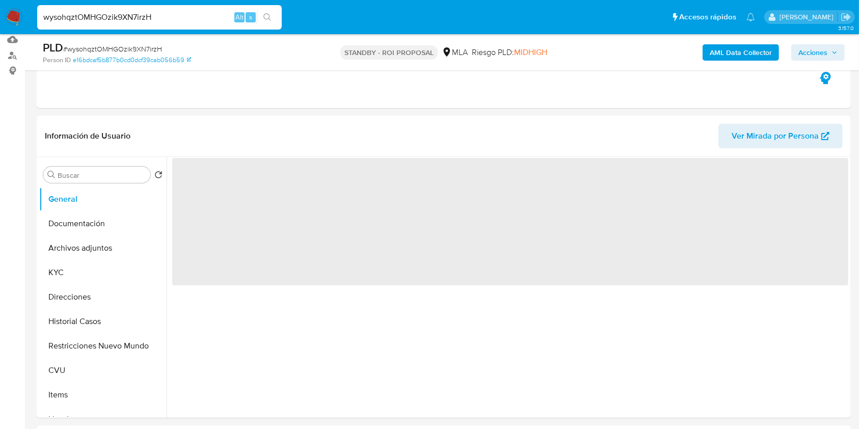
scroll to position [124, 0]
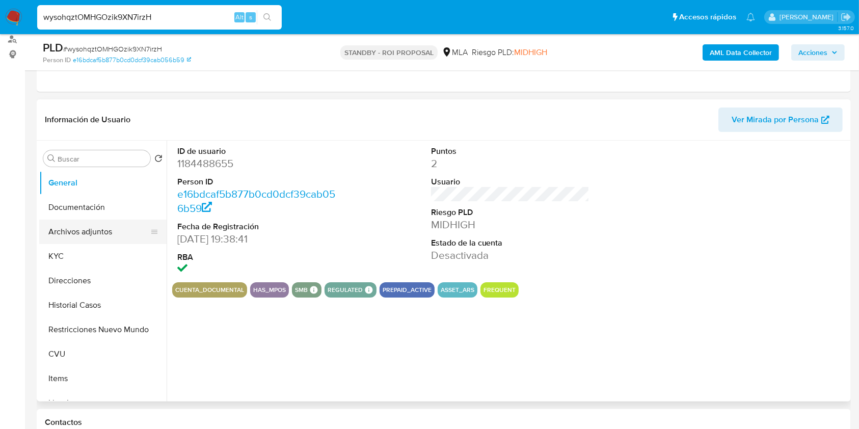
click at [98, 227] on button "Archivos adjuntos" at bounding box center [98, 232] width 119 height 24
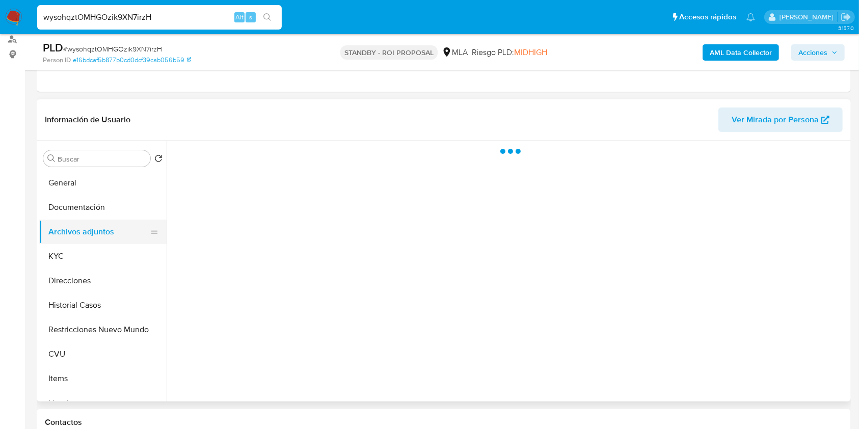
select select "10"
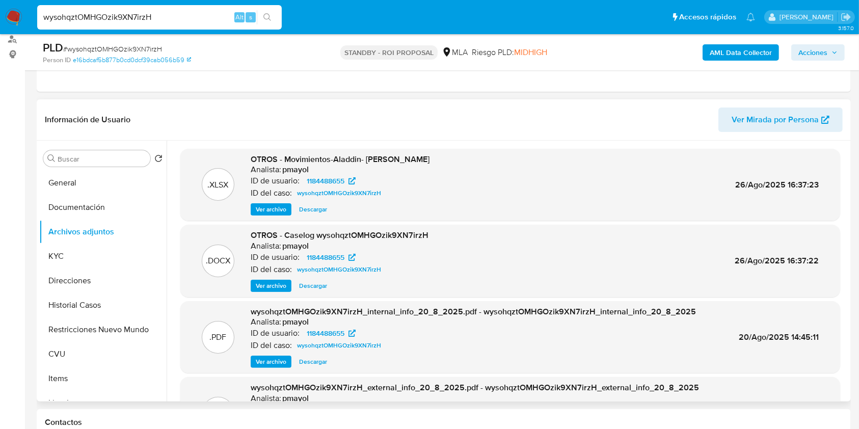
click at [315, 281] on span "Descargar" at bounding box center [313, 286] width 28 height 10
click at [197, 19] on input "wysohqztOMHGOzik9XN7irzH" at bounding box center [159, 17] width 245 height 13
paste input "a24UUReHnj7RVsV8oHLlpXC1"
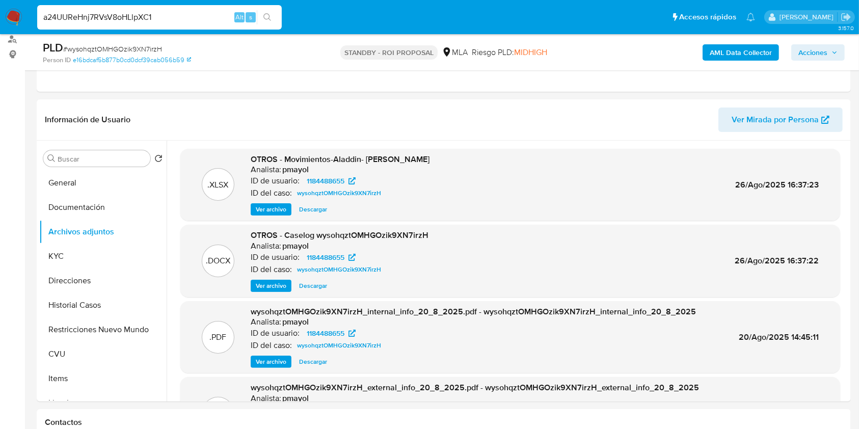
type input "a24UUReHnj7RVsV8oHLlpXC1"
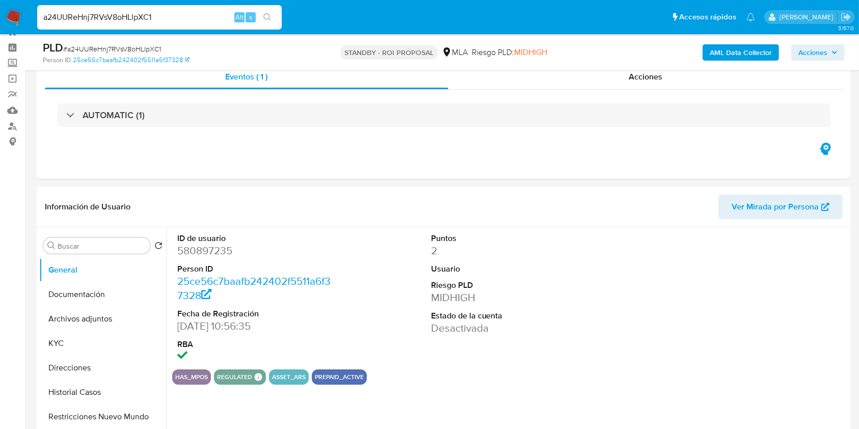
scroll to position [151, 0]
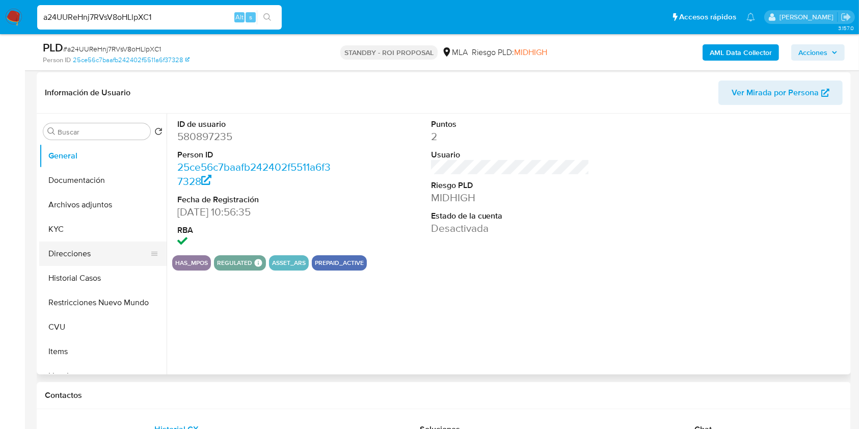
select select "10"
click at [126, 215] on button "Archivos adjuntos" at bounding box center [98, 205] width 119 height 24
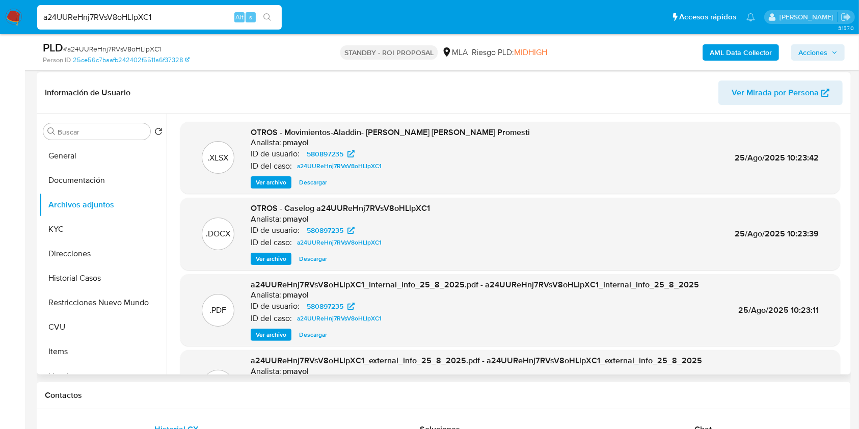
click at [316, 254] on span "Descargar" at bounding box center [313, 259] width 28 height 10
click at [169, 21] on input "a24UUReHnj7RVsV8oHLlpXC1" at bounding box center [159, 17] width 245 height 13
paste input "67TjVPXfg7TkTNHBSFjTOmvl"
type input "67TjVPXfg7TkTNHBSFjTOmvl"
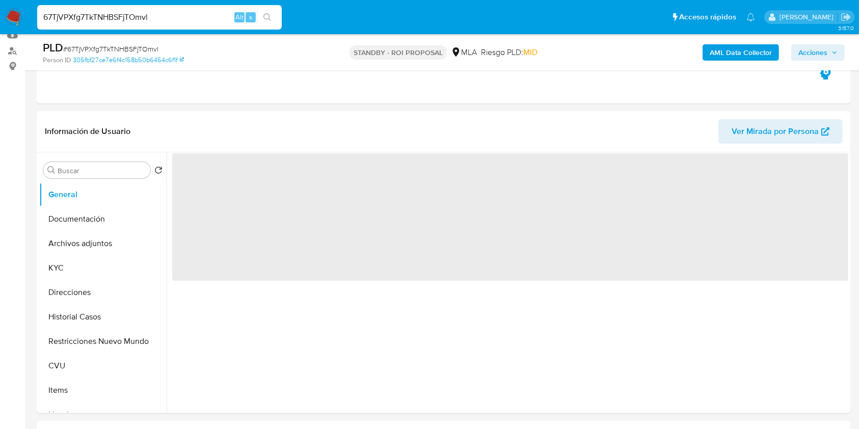
scroll to position [120, 0]
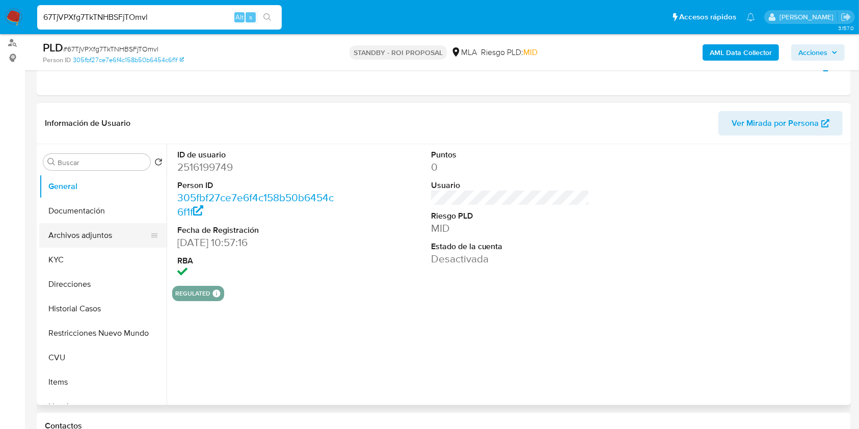
select select "10"
click at [87, 239] on button "Archivos adjuntos" at bounding box center [98, 235] width 119 height 24
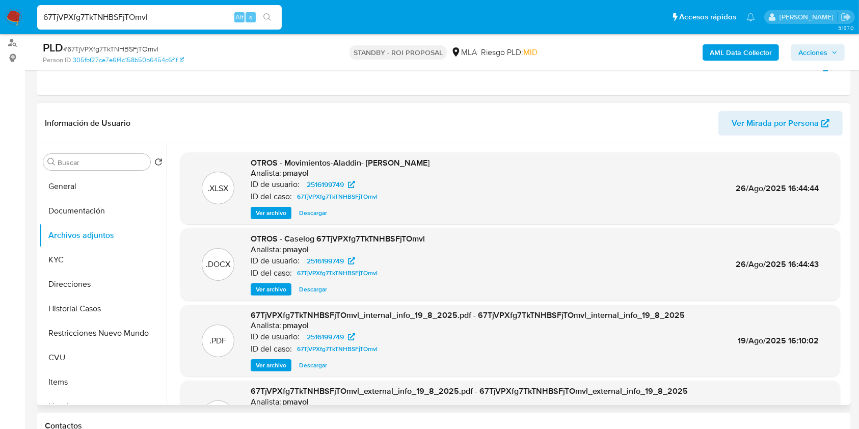
click at [324, 289] on span "Descargar" at bounding box center [313, 289] width 28 height 10
